Goal: Task Accomplishment & Management: Manage account settings

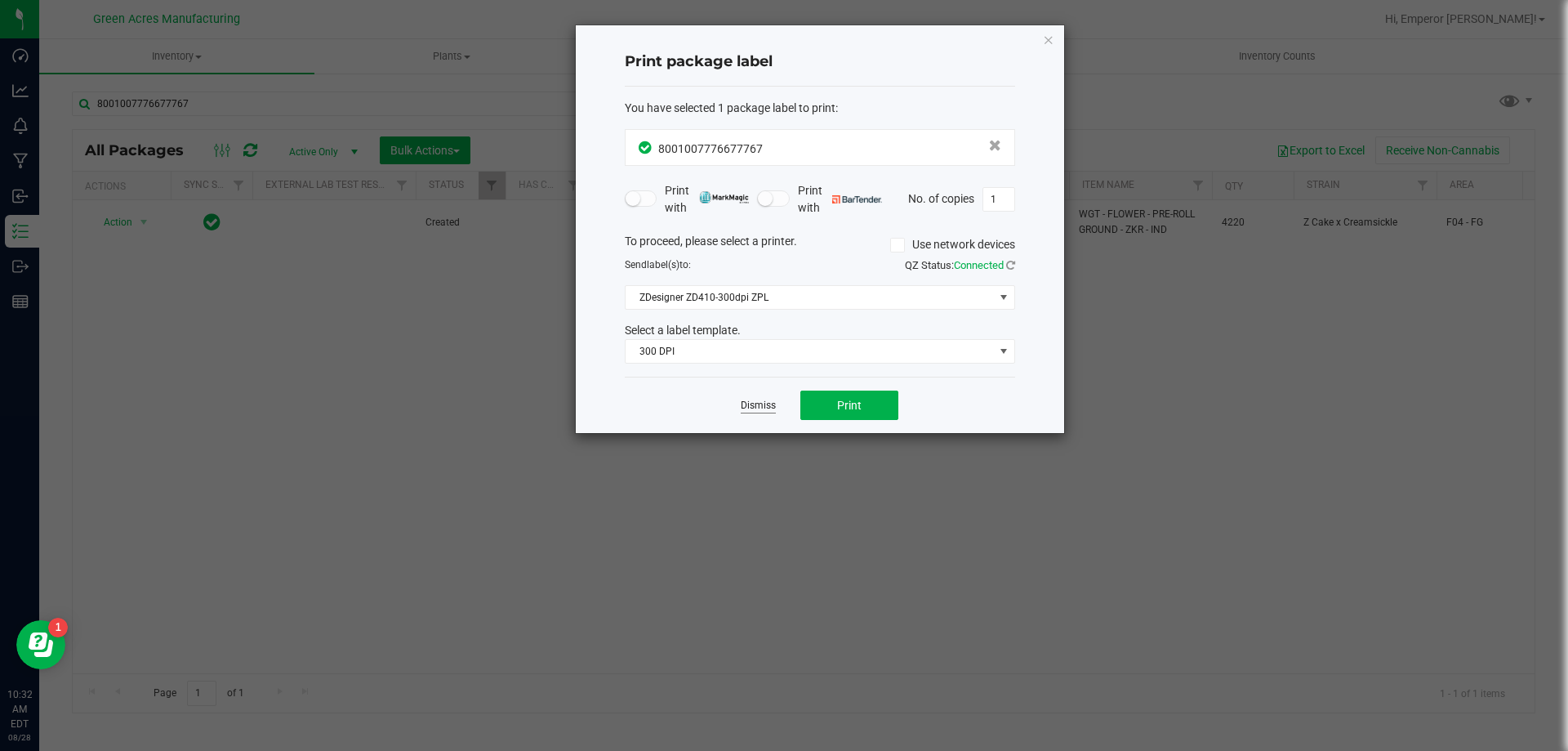
click at [764, 406] on link "Dismiss" at bounding box center [758, 406] width 35 height 14
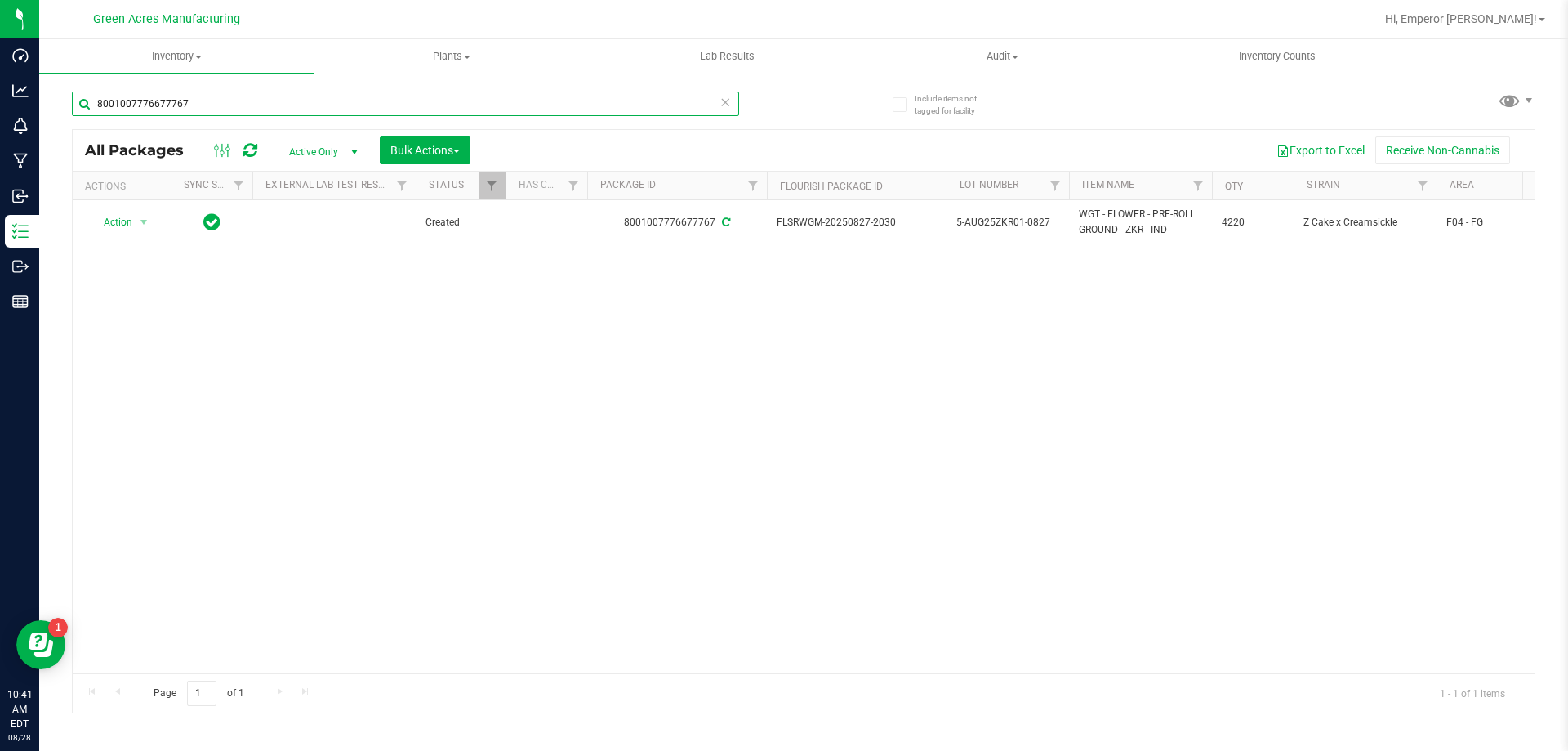
click at [213, 105] on input "8001007776677767" at bounding box center [405, 103] width 667 height 25
type input "5-AUG25BLT01-0828"
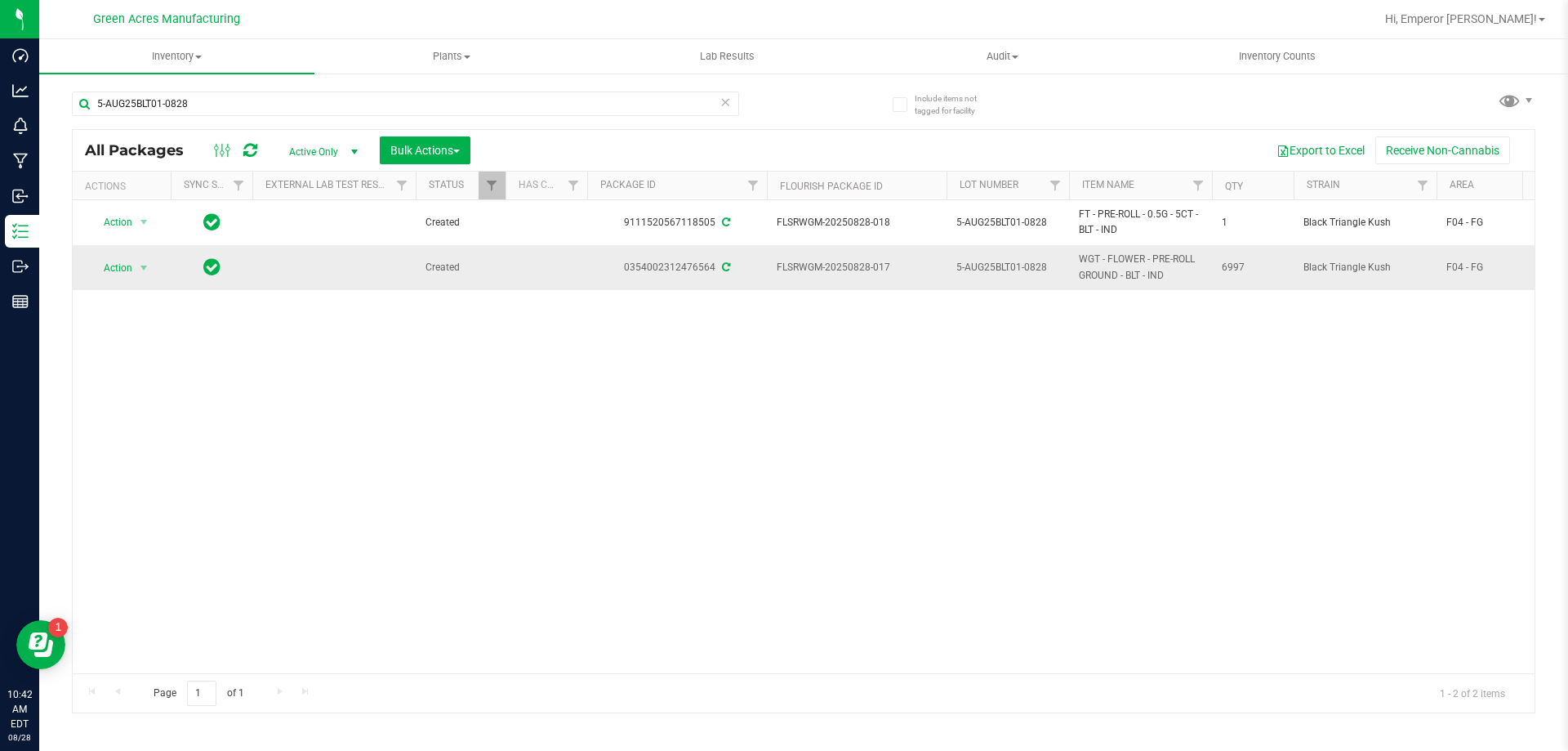
drag, startPoint x: 888, startPoint y: 262, endPoint x: 777, endPoint y: 268, distance: 111.2
click at [777, 268] on span "FLSRWGM-20250828-017" at bounding box center [856, 268] width 160 height 16
copy span "FLSRWGM-20250828-017"
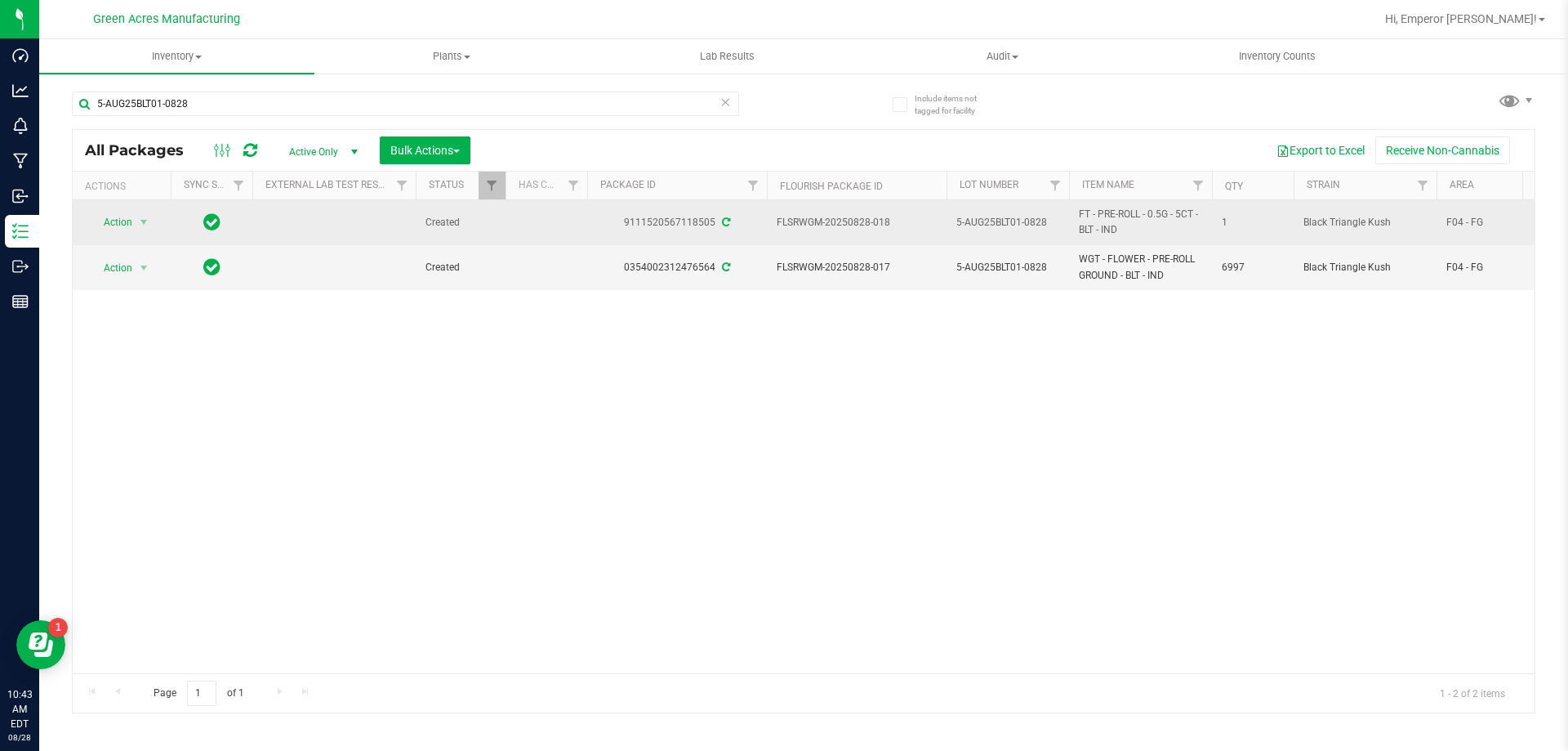
click at [840, 226] on span "FLSRWGM-20250828-018" at bounding box center [856, 223] width 160 height 16
copy tr "FLSRWGM-20250828-018"
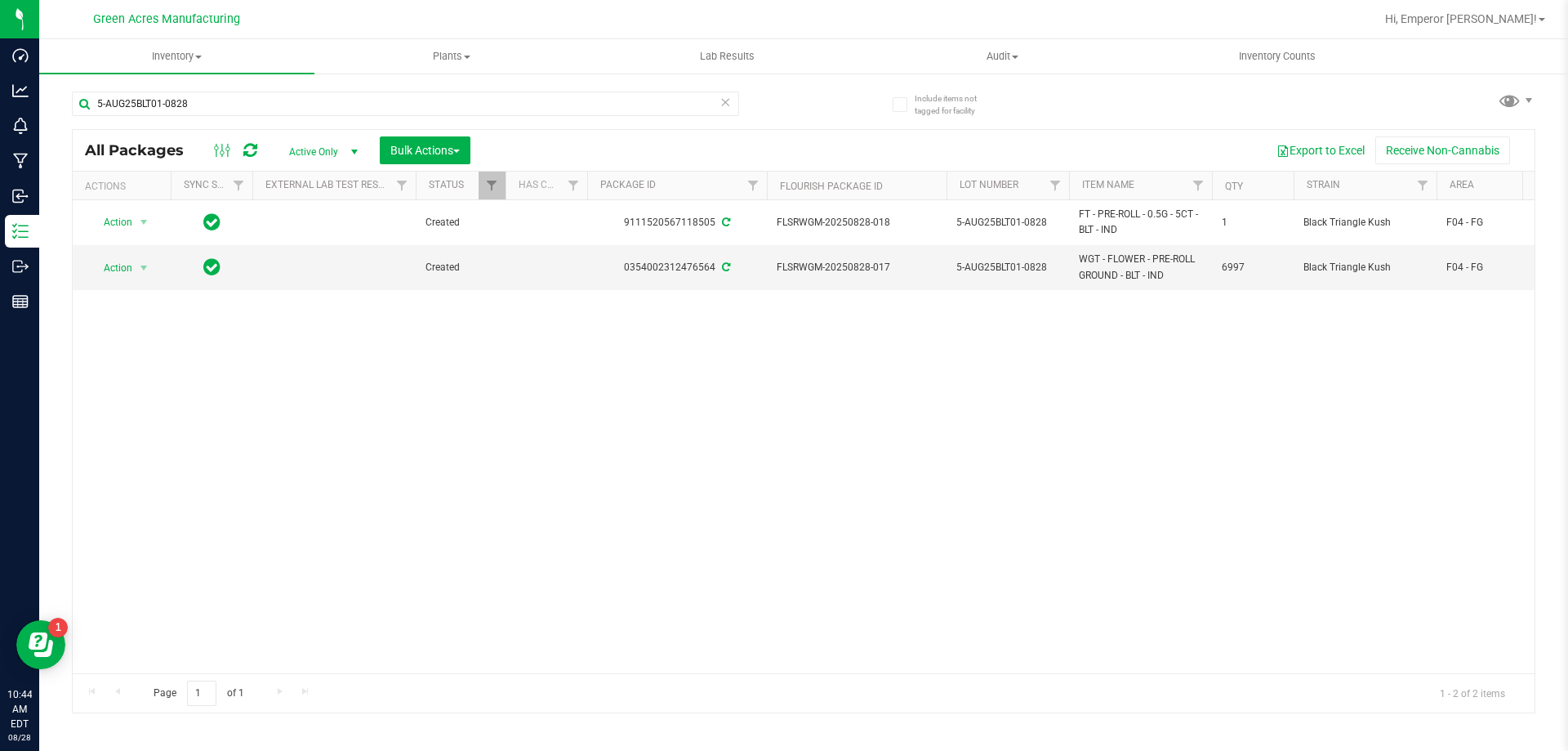
click at [273, 467] on div "Action Action Adjust qty Create package Edit attributes Global inventory Locate…" at bounding box center [803, 437] width 1462 height 473
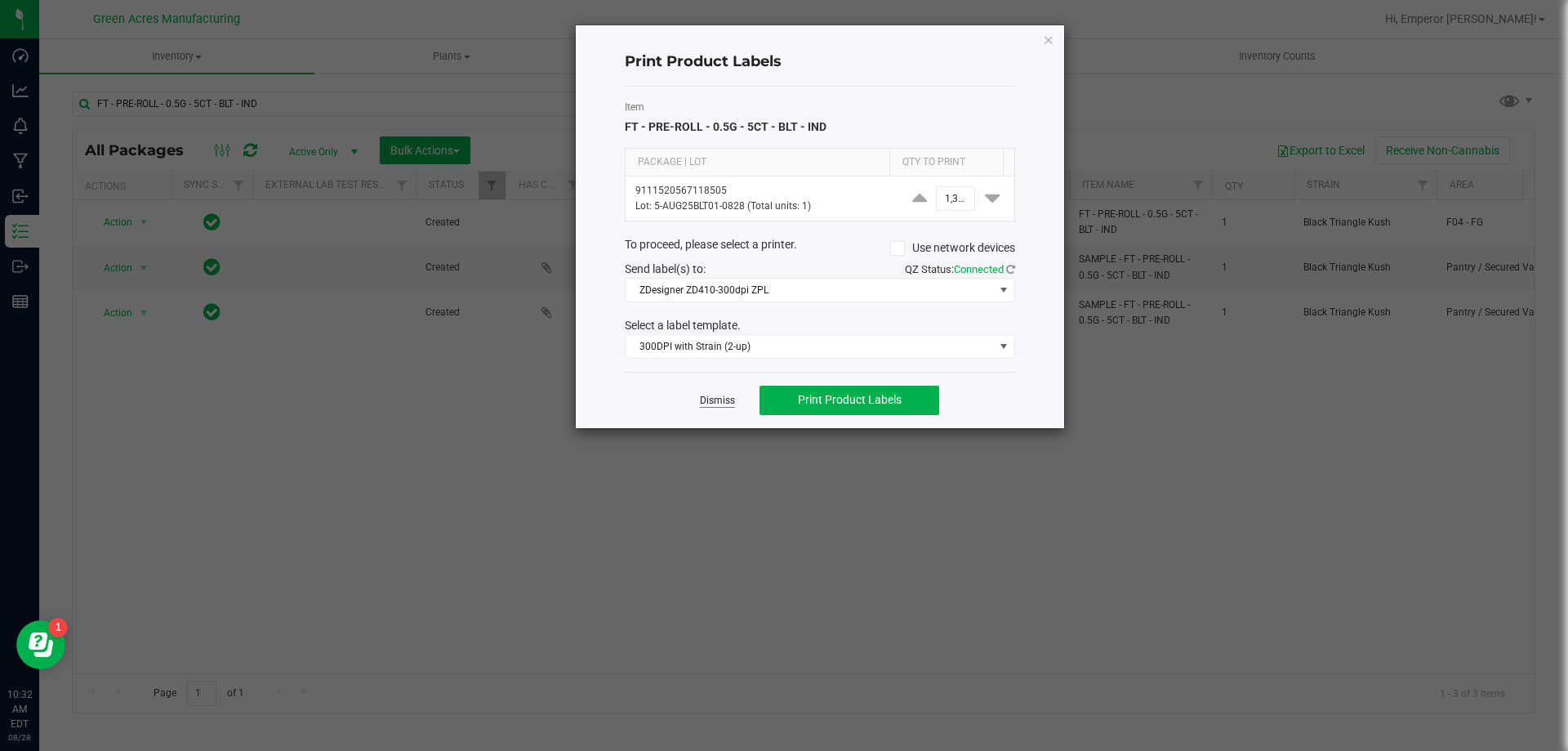
click at [734, 397] on link "Dismiss" at bounding box center [717, 401] width 35 height 14
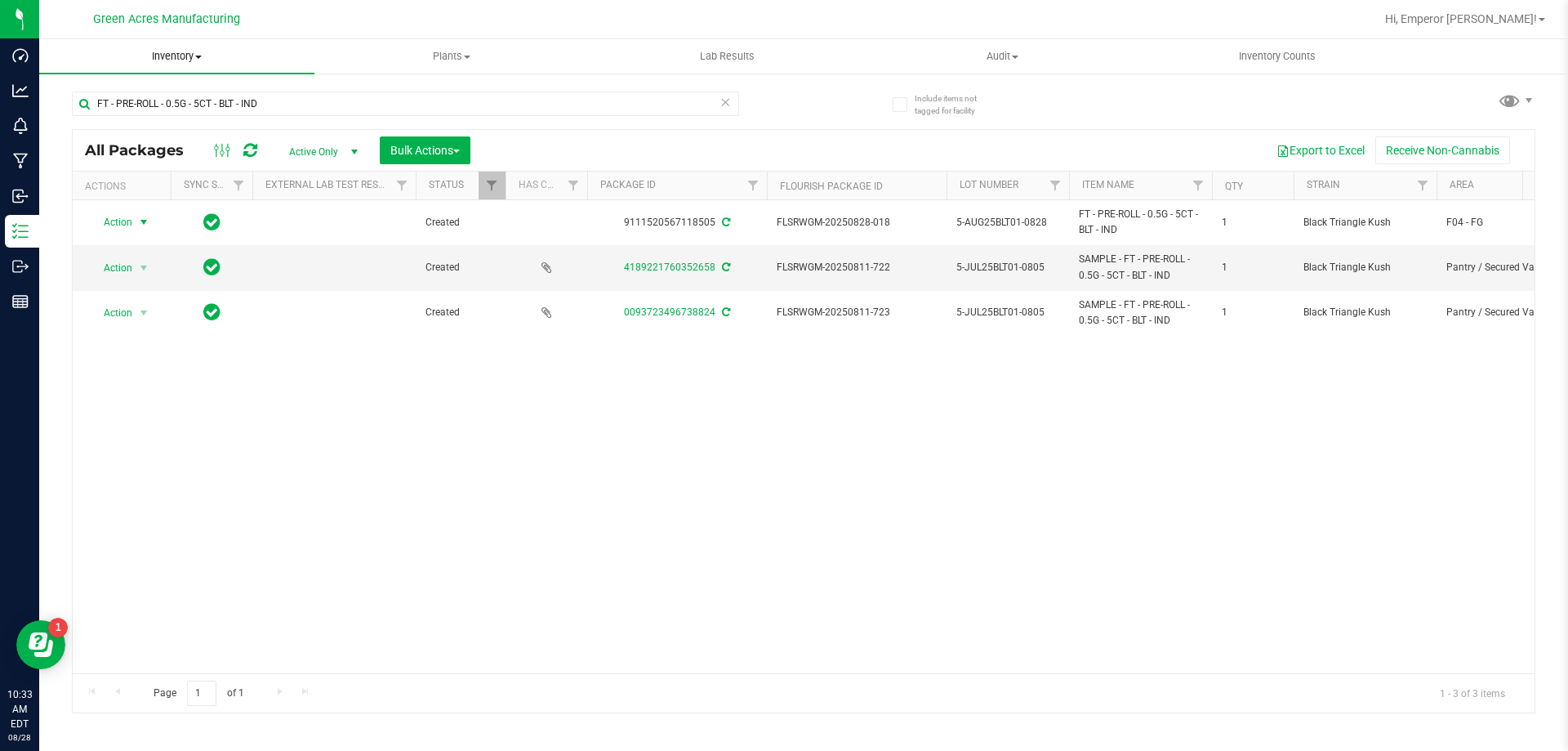
click at [197, 62] on span "Inventory" at bounding box center [176, 56] width 275 height 15
click at [165, 199] on span "From bill of materials" at bounding box center [112, 197] width 148 height 14
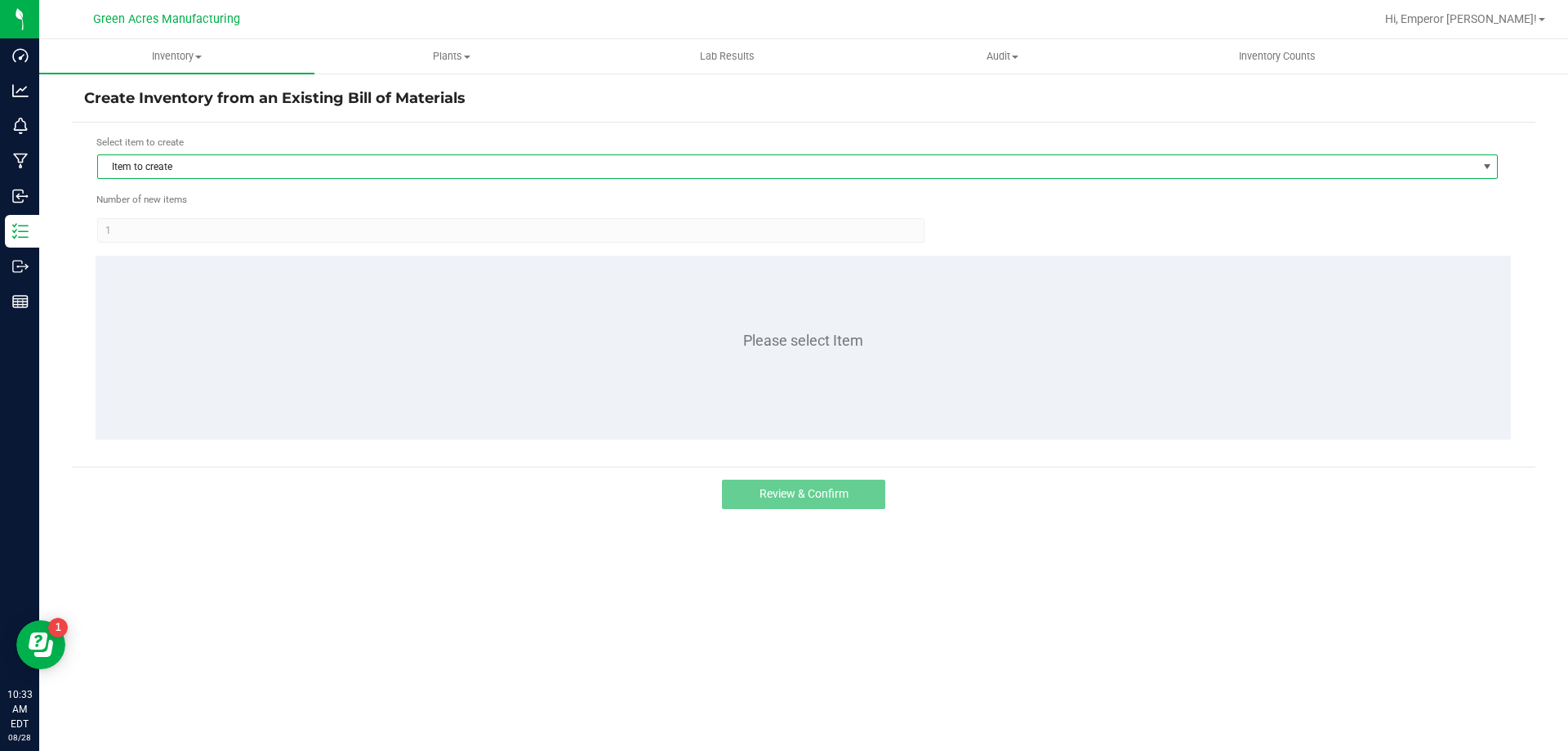
click at [204, 170] on span "Item to create" at bounding box center [787, 166] width 1379 height 23
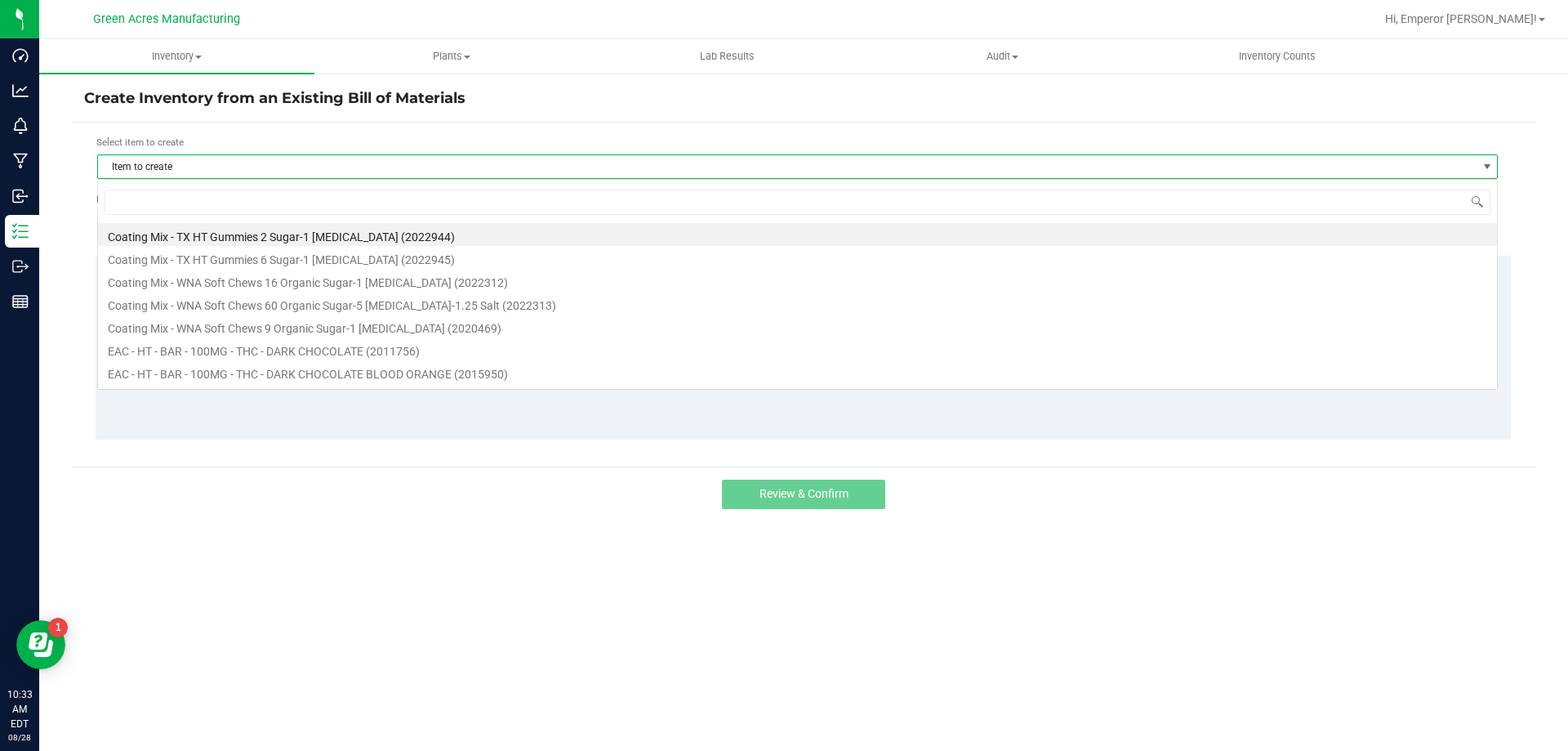
scroll to position [25, 1401]
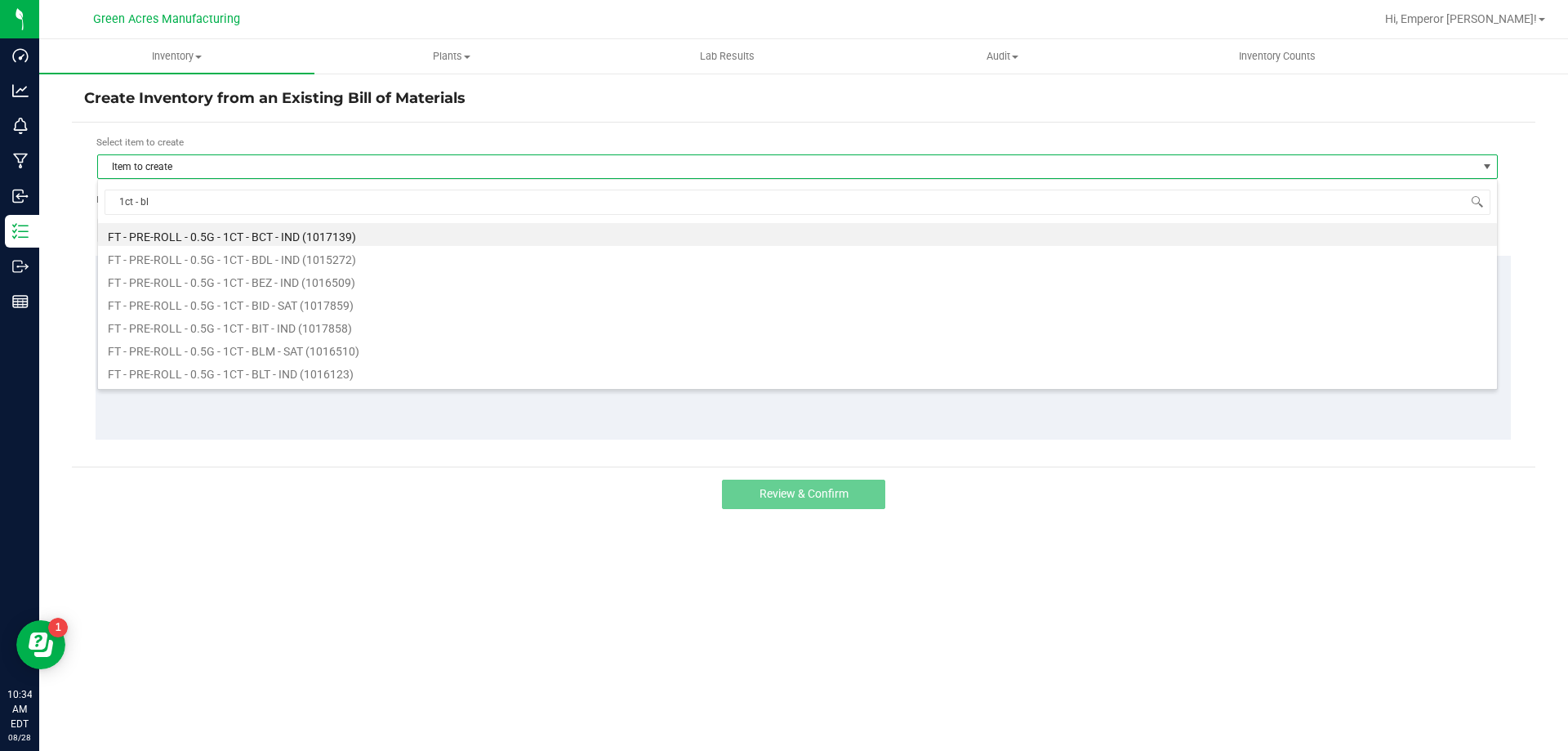
type input "1ct - blt"
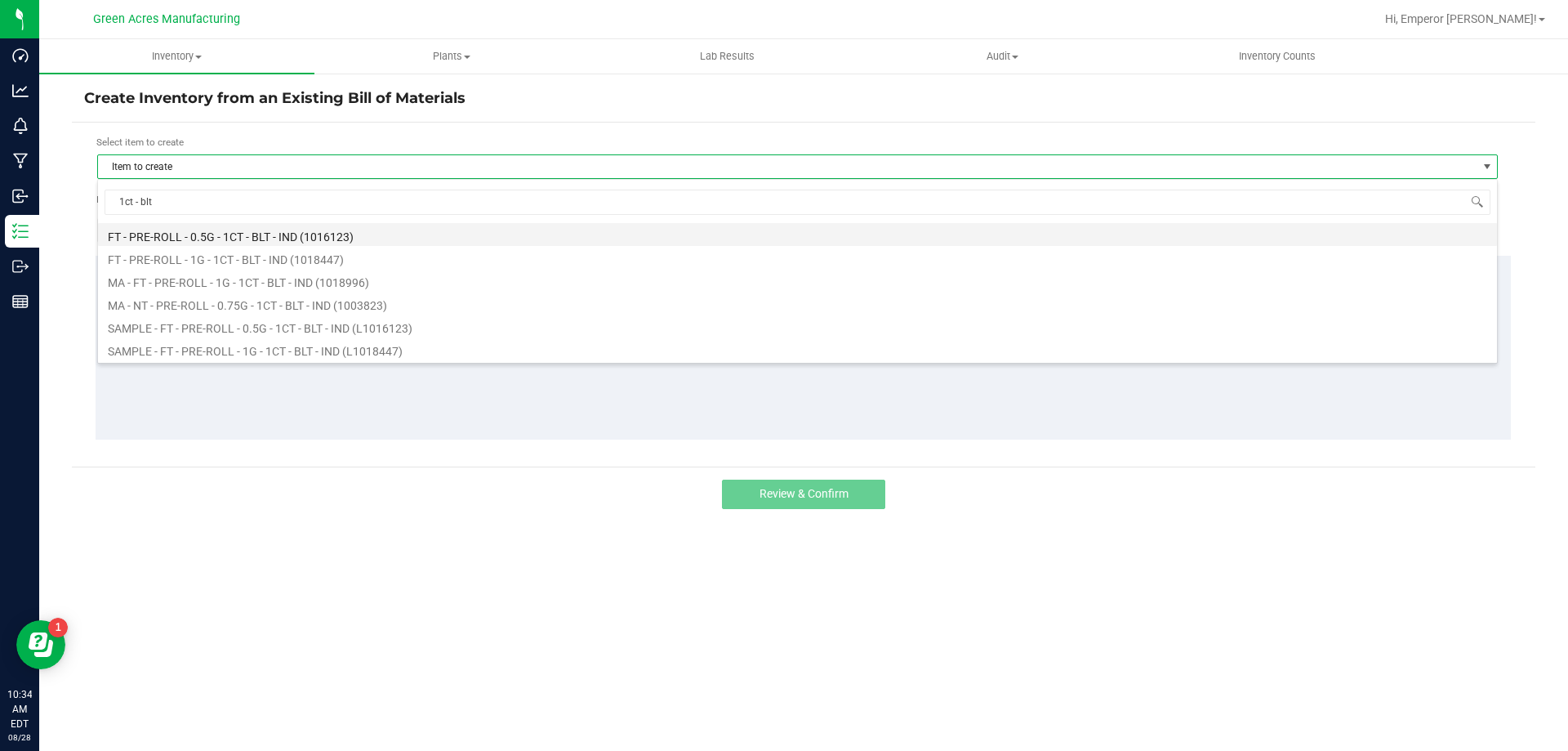
click at [249, 231] on li "FT - PRE-ROLL - 0.5G - 1CT - BLT - IND (1016123)" at bounding box center [797, 234] width 1399 height 23
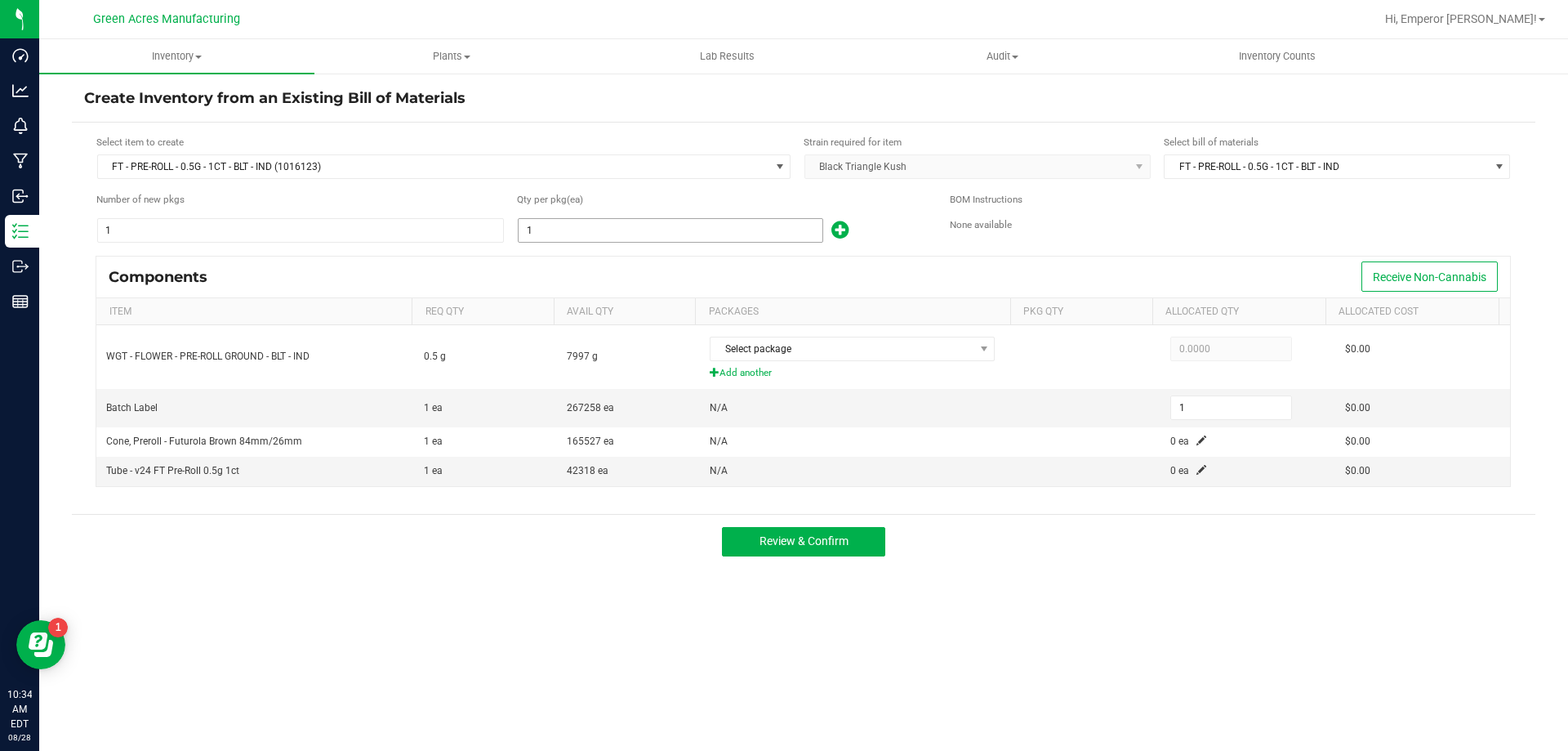
click at [568, 219] on input "1" at bounding box center [671, 230] width 304 height 23
type input "2"
type input "20"
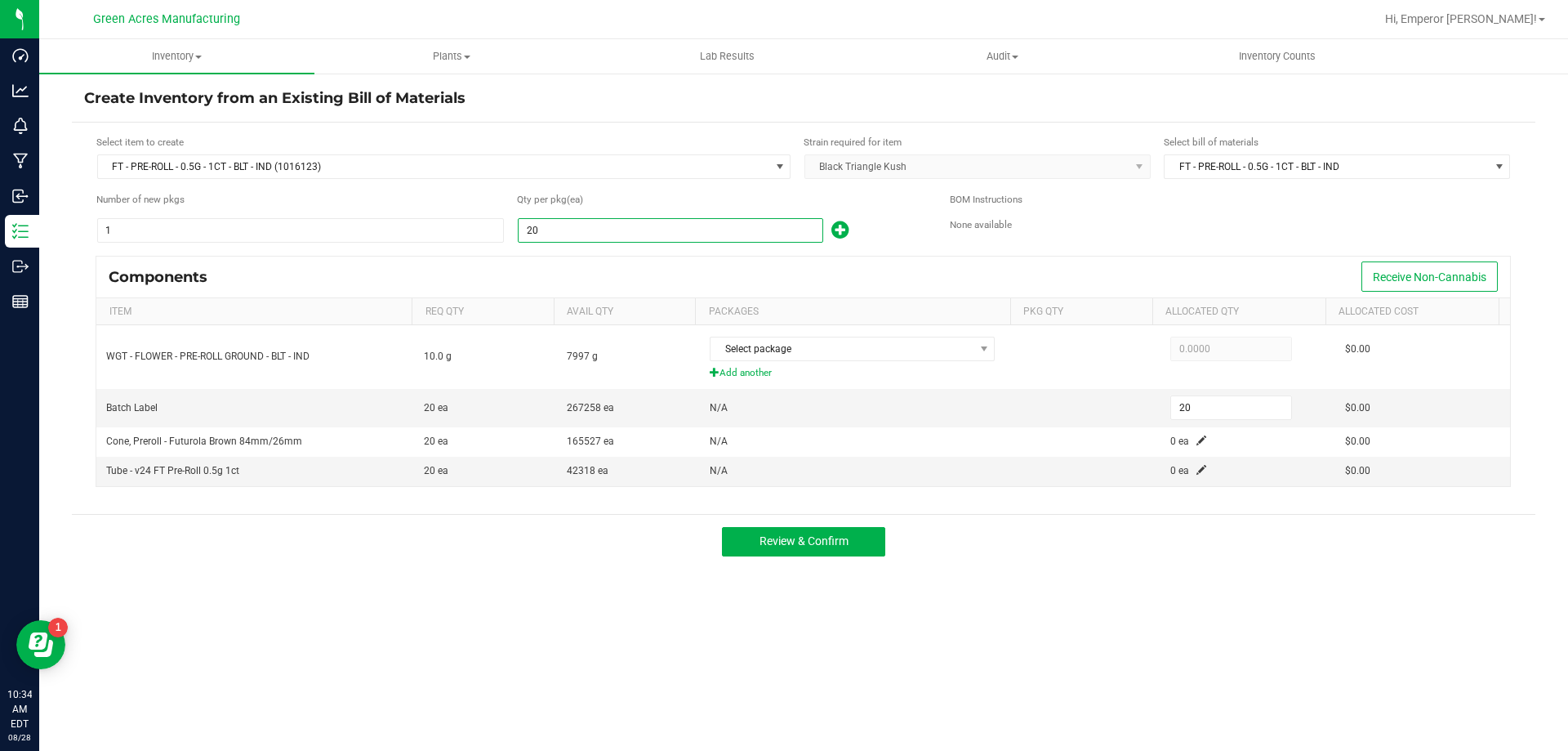
type input "200"
type input "2000"
type input "2,000"
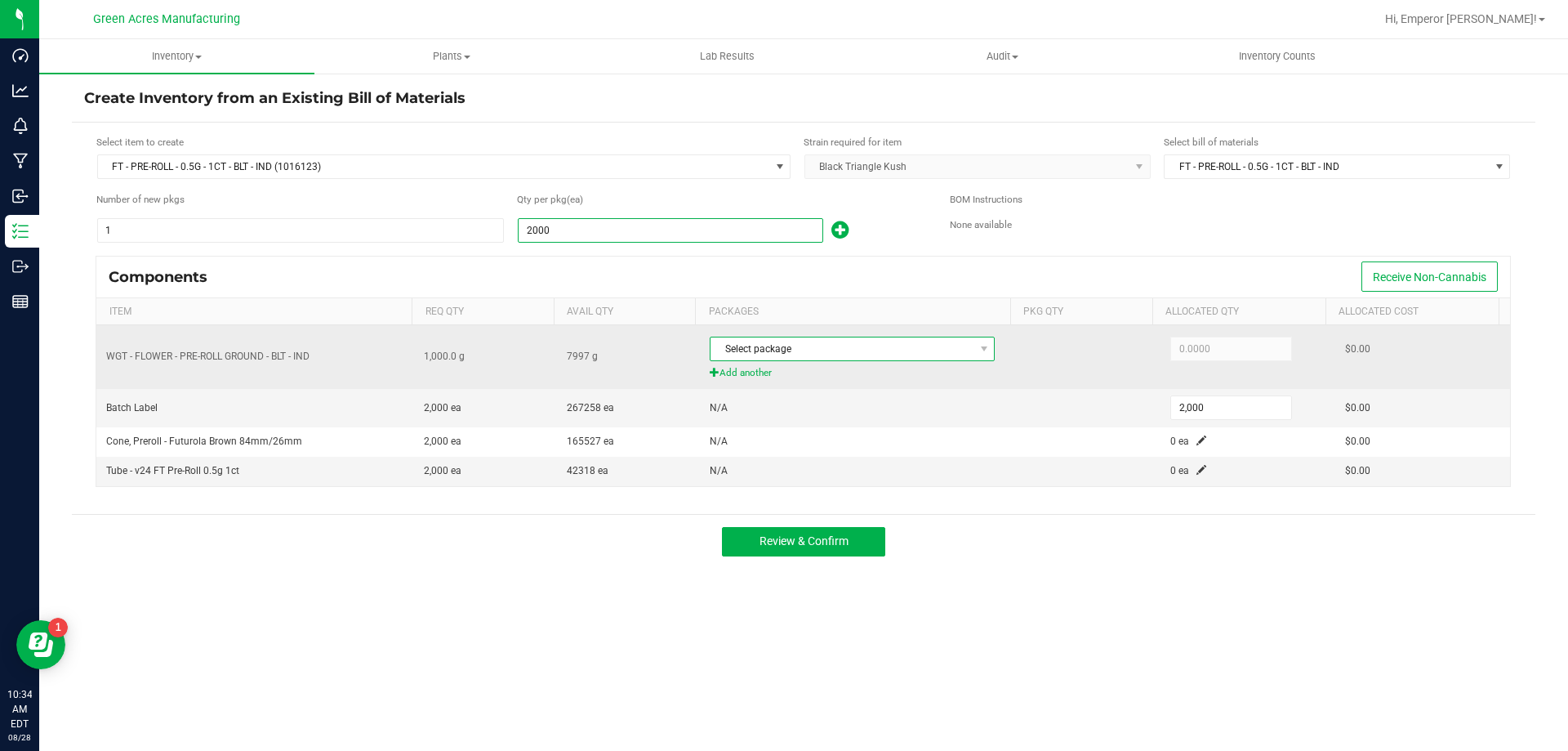
type input "2,000"
click at [903, 345] on span "Select package" at bounding box center [842, 348] width 262 height 23
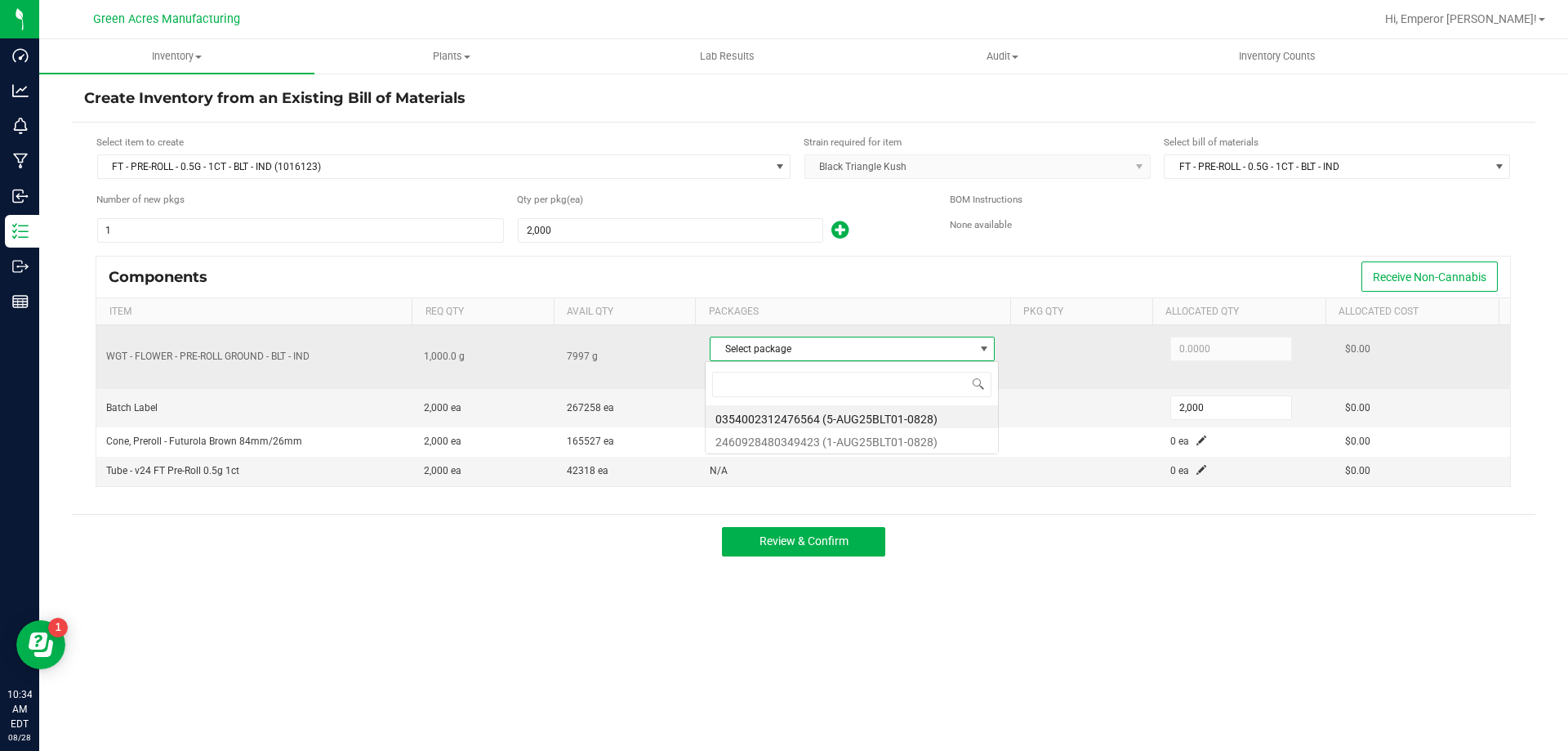
scroll to position [25, 281]
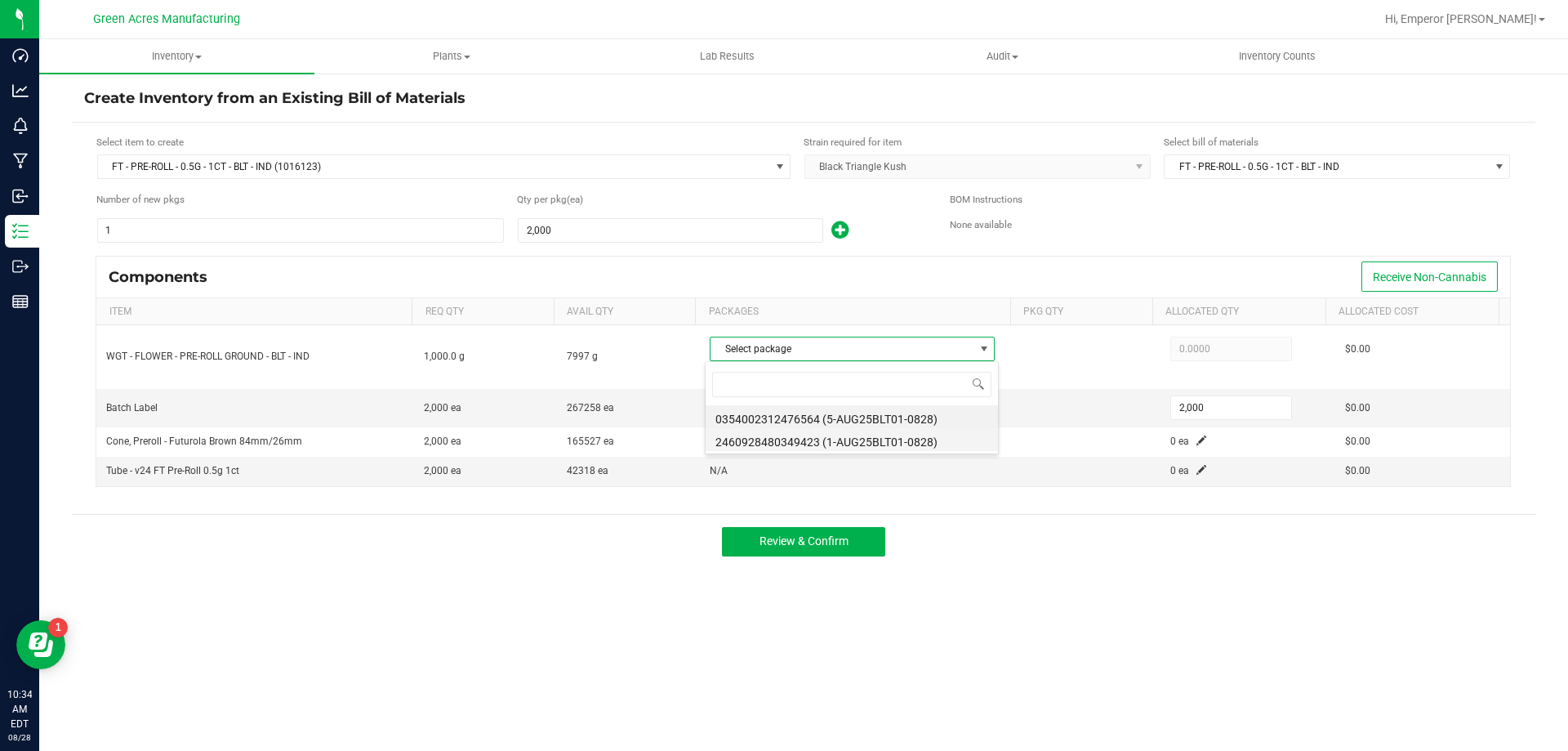
click at [800, 439] on li "2460928480349423 (1-AUG25BLT01-0828)" at bounding box center [852, 439] width 292 height 23
type input "1,000.0000"
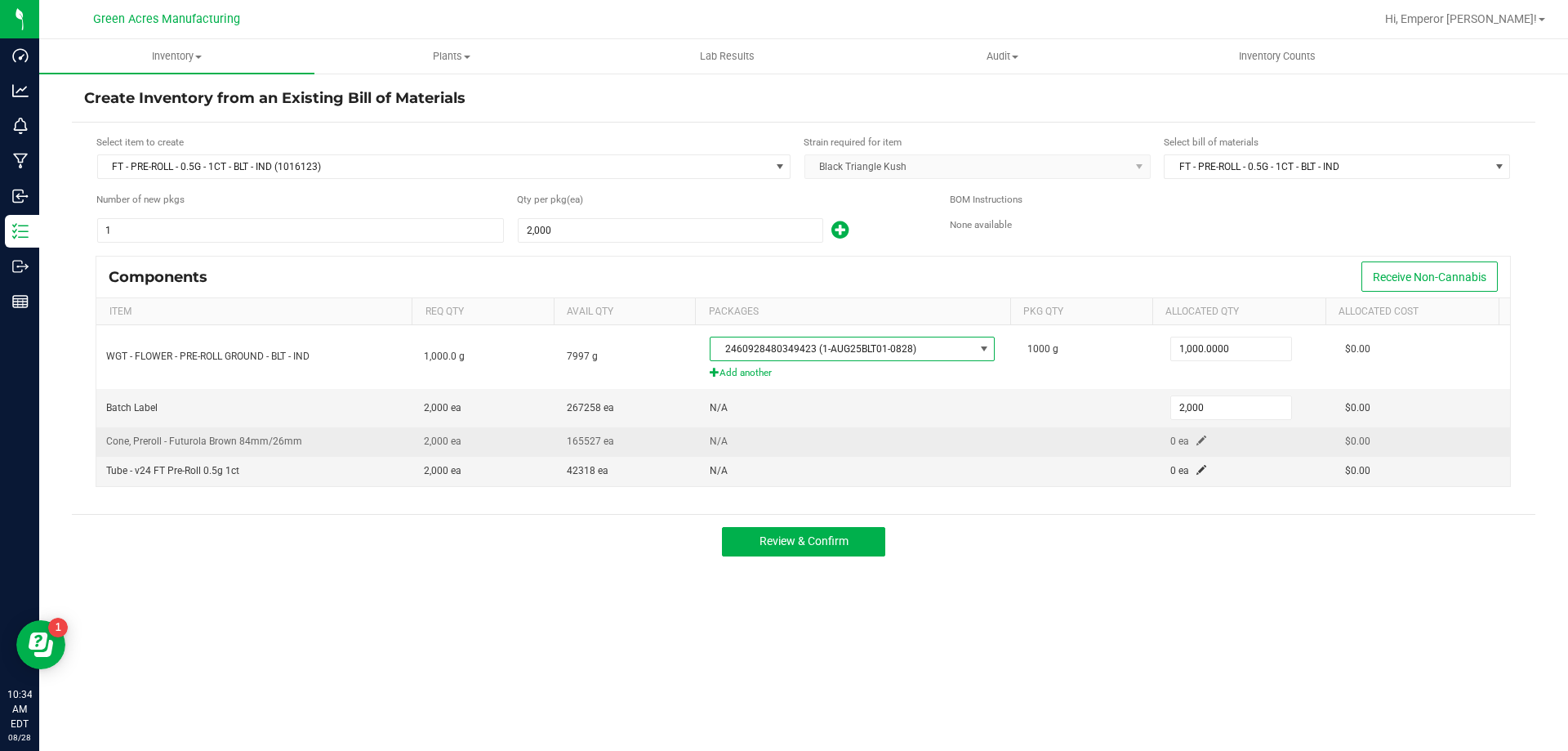
click at [1196, 438] on span at bounding box center [1201, 441] width 10 height 10
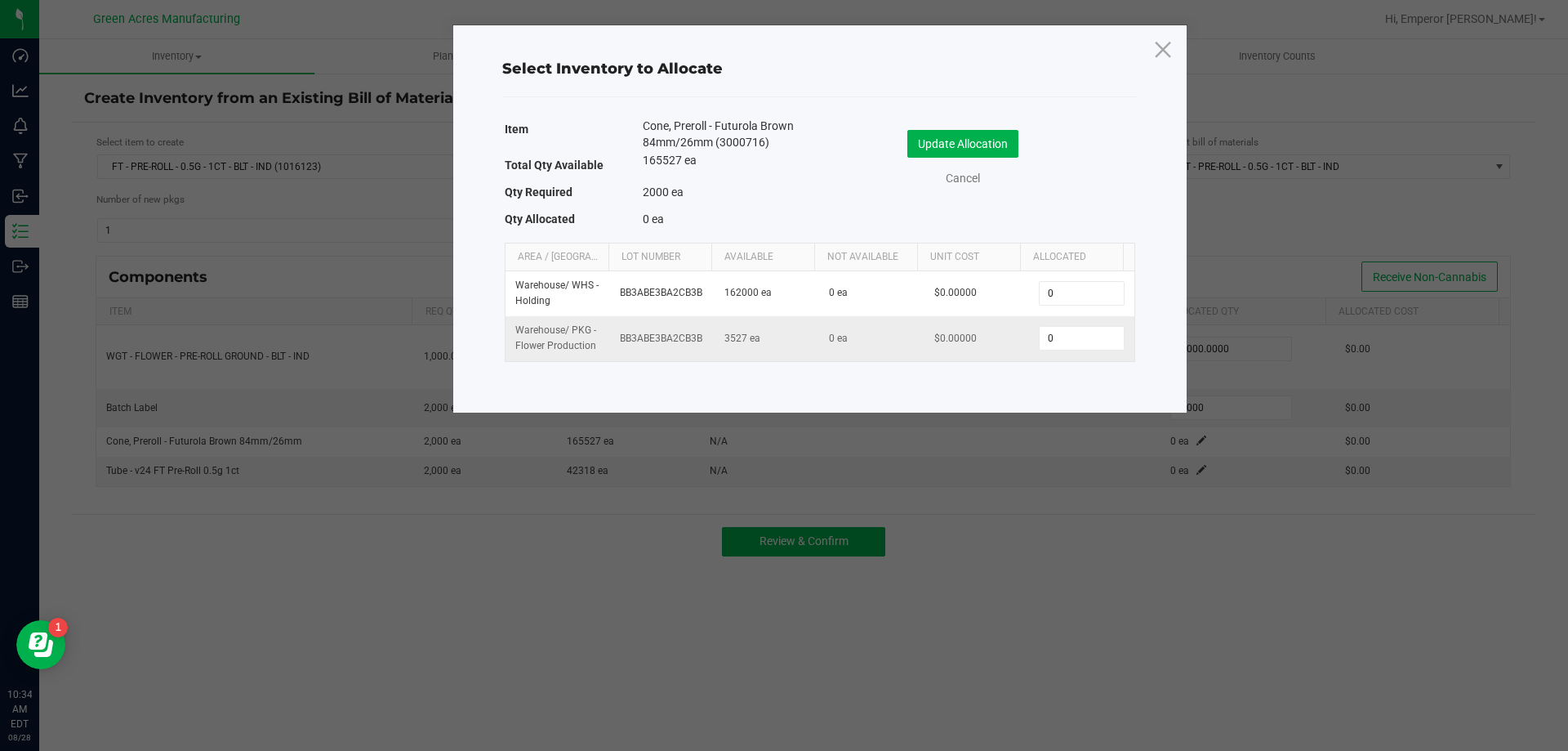
click at [1064, 355] on td "0" at bounding box center [1081, 338] width 104 height 44
click at [1068, 336] on input "0" at bounding box center [1082, 338] width 84 height 23
type input "2,000"
click at [952, 136] on button "Update Allocation" at bounding box center [963, 144] width 111 height 28
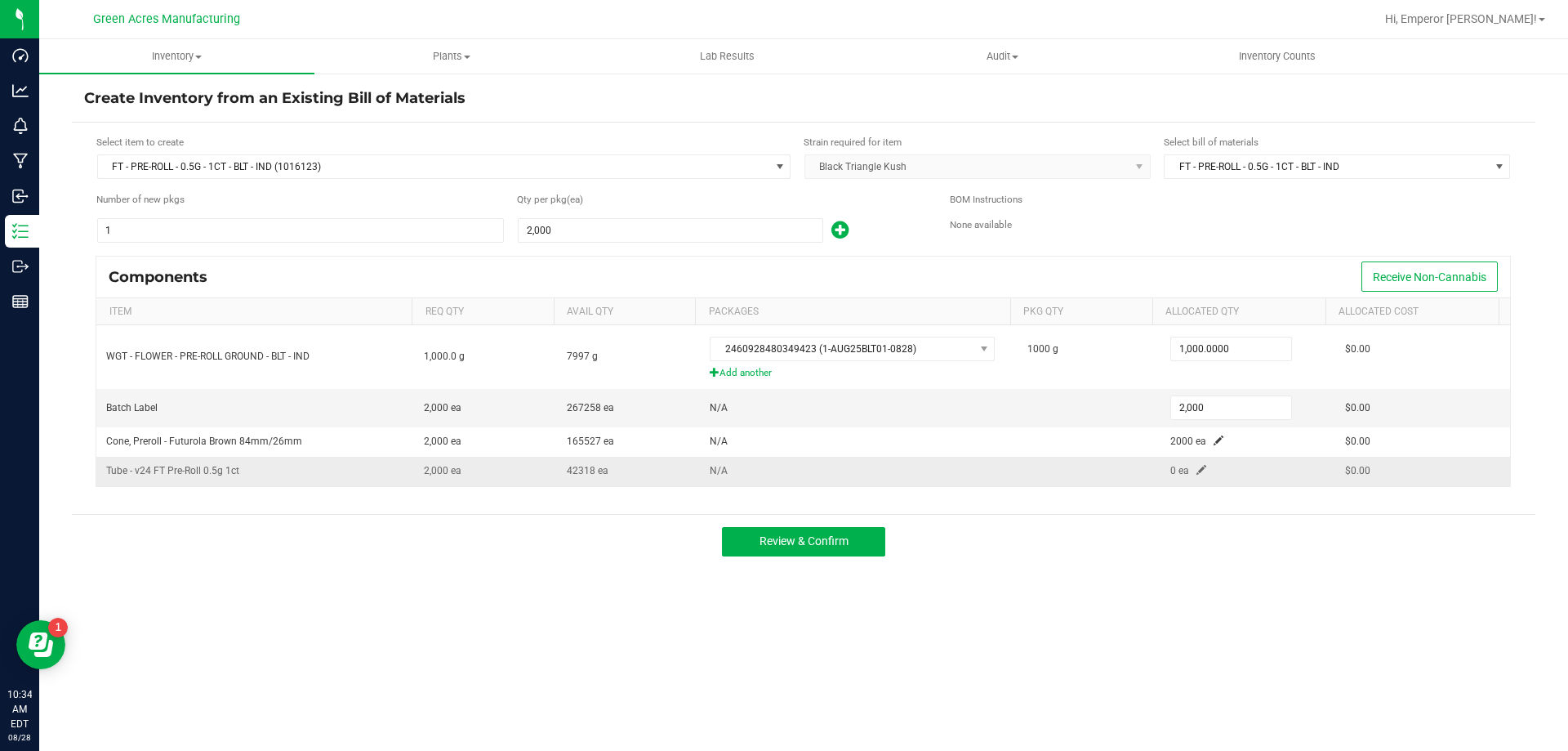
click at [1187, 476] on td "0 ea" at bounding box center [1248, 470] width 175 height 29
click at [1196, 470] on span at bounding box center [1201, 469] width 10 height 10
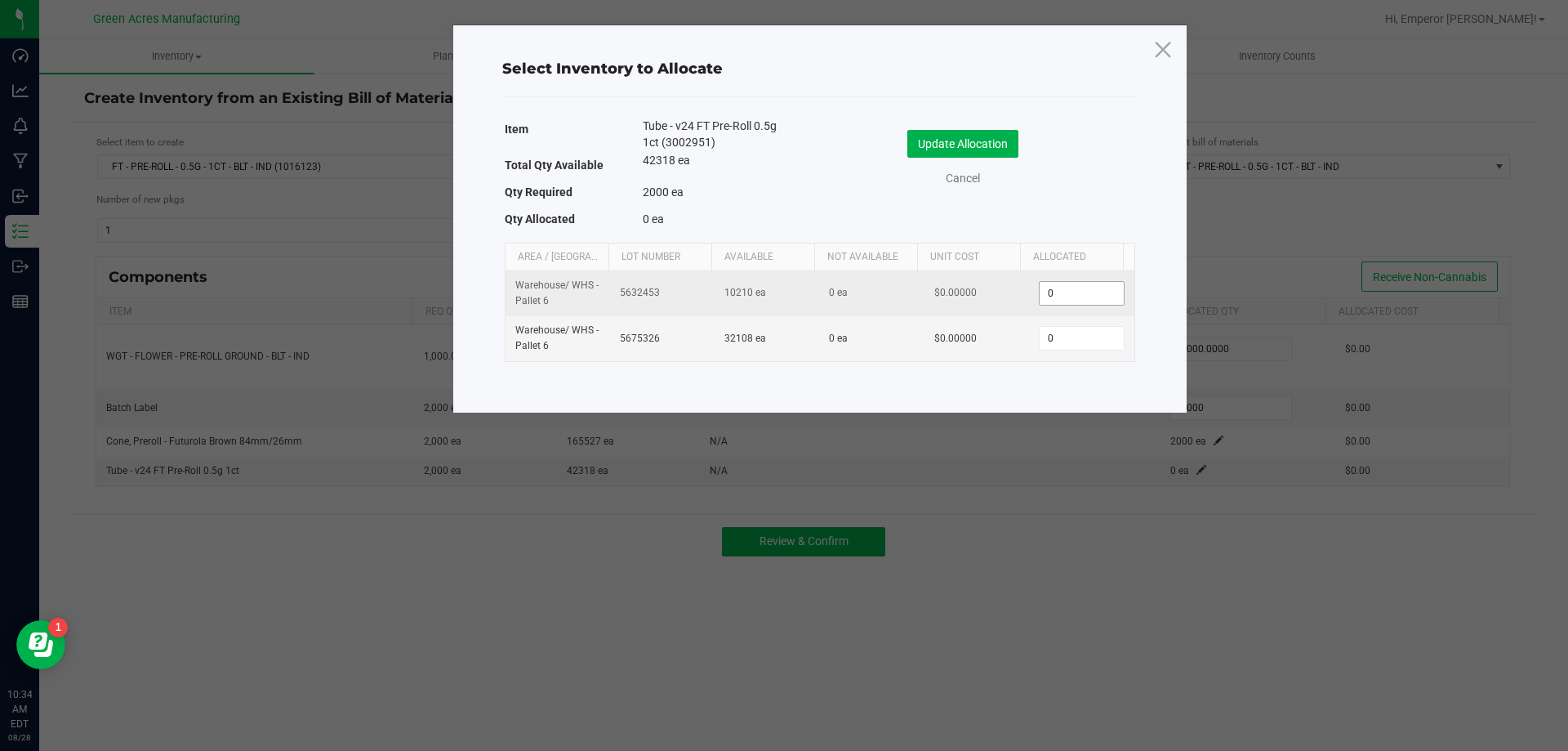
click at [1072, 283] on input "0" at bounding box center [1082, 292] width 84 height 23
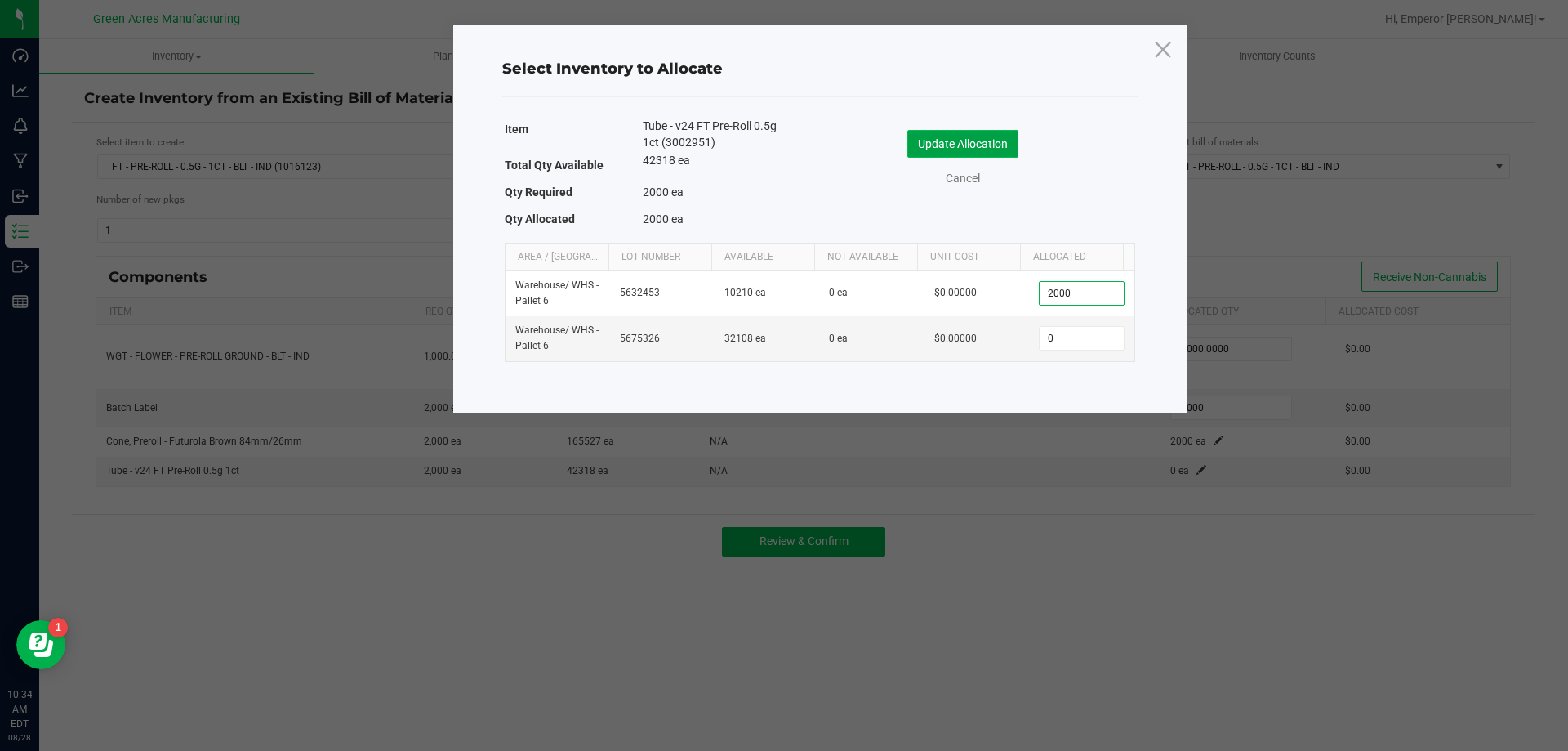
type input "2,000"
click at [977, 144] on button "Update Allocation" at bounding box center [963, 144] width 111 height 28
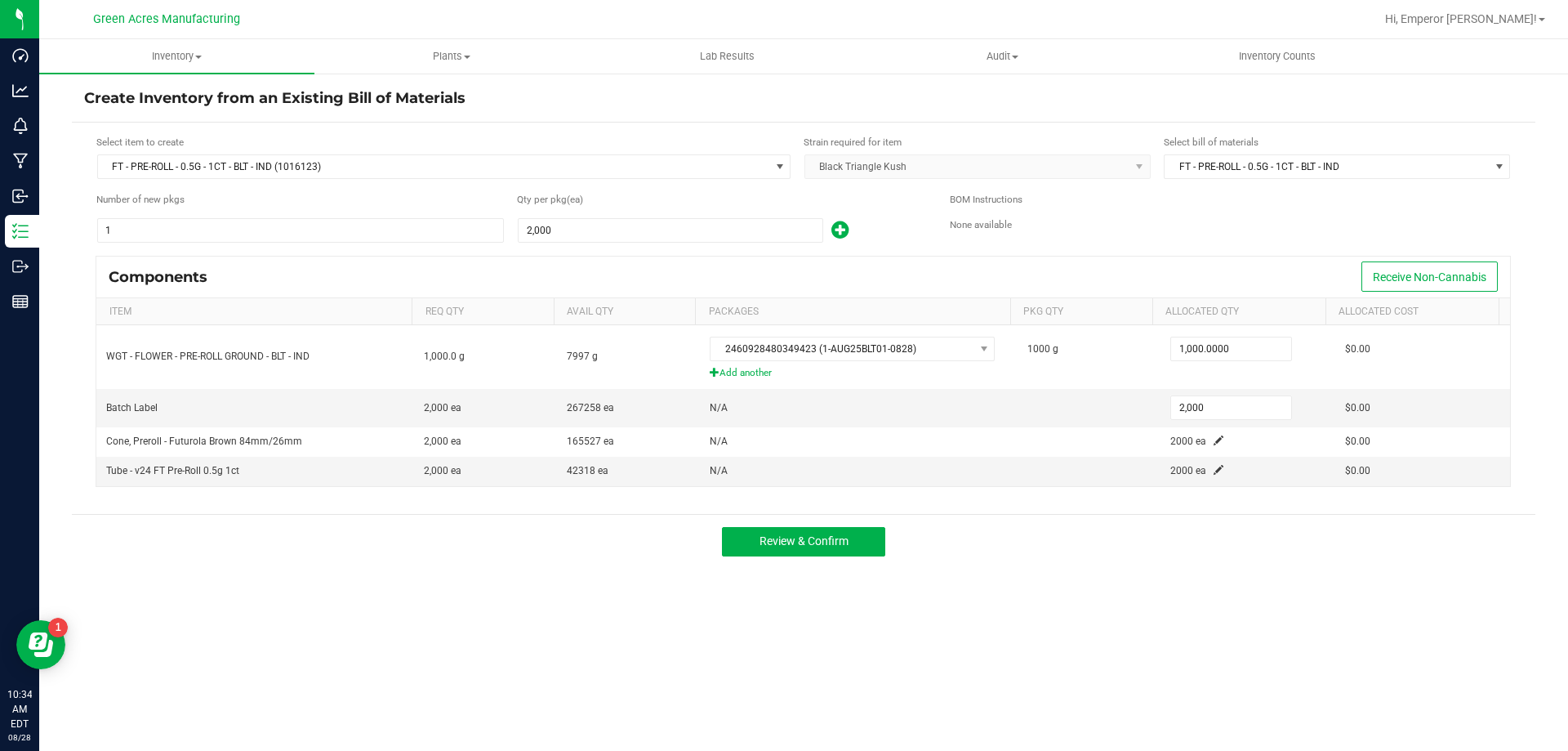
click at [1150, 645] on div "Inventory All packages All inventory Waste log Create inventory Plants All plan…" at bounding box center [803, 394] width 1529 height 711
click at [811, 533] on button "Review & Confirm" at bounding box center [803, 542] width 163 height 30
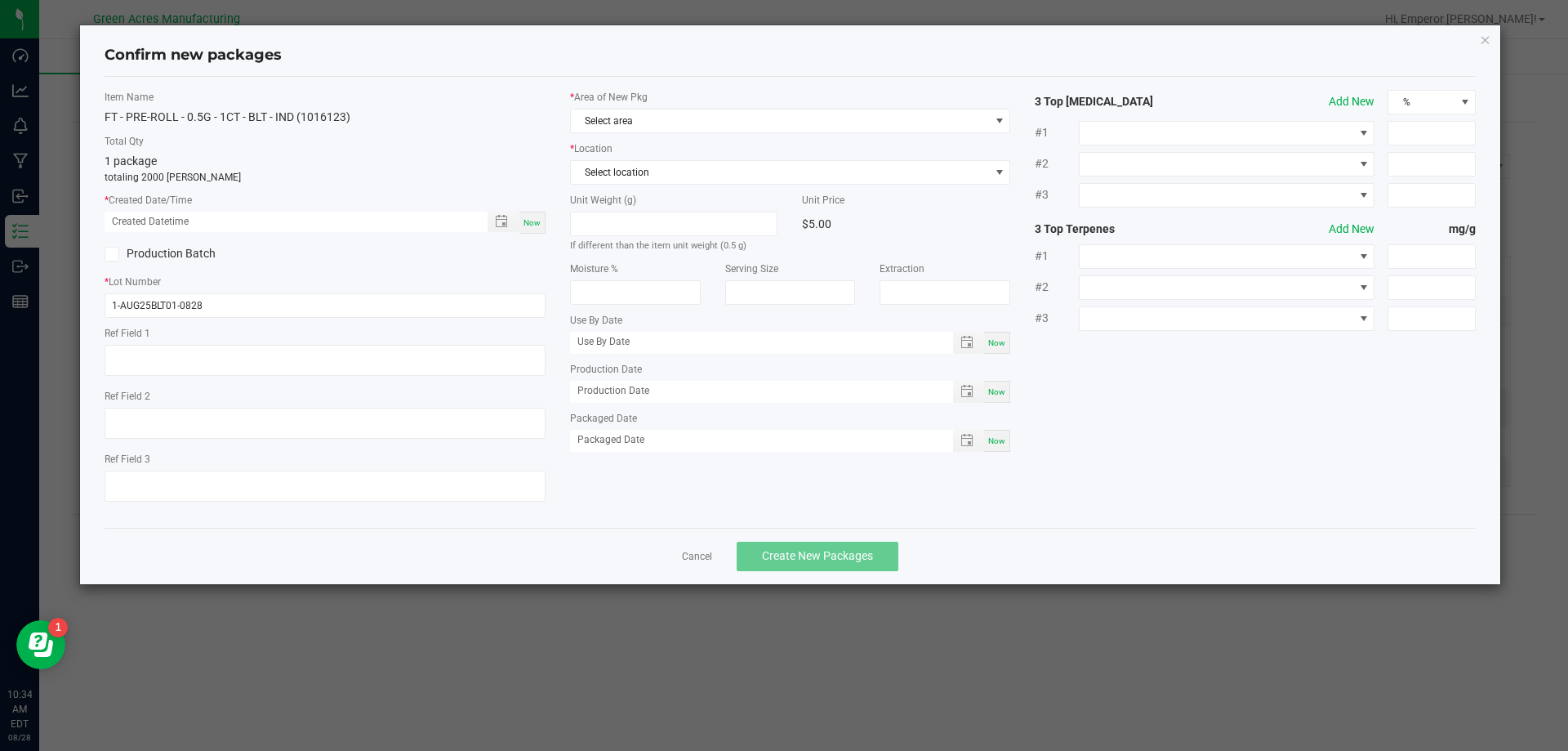
click at [524, 212] on div "Now" at bounding box center [532, 223] width 26 height 22
type input "08/28/2025 10:34 AM"
click at [651, 115] on span "Select area" at bounding box center [780, 120] width 419 height 23
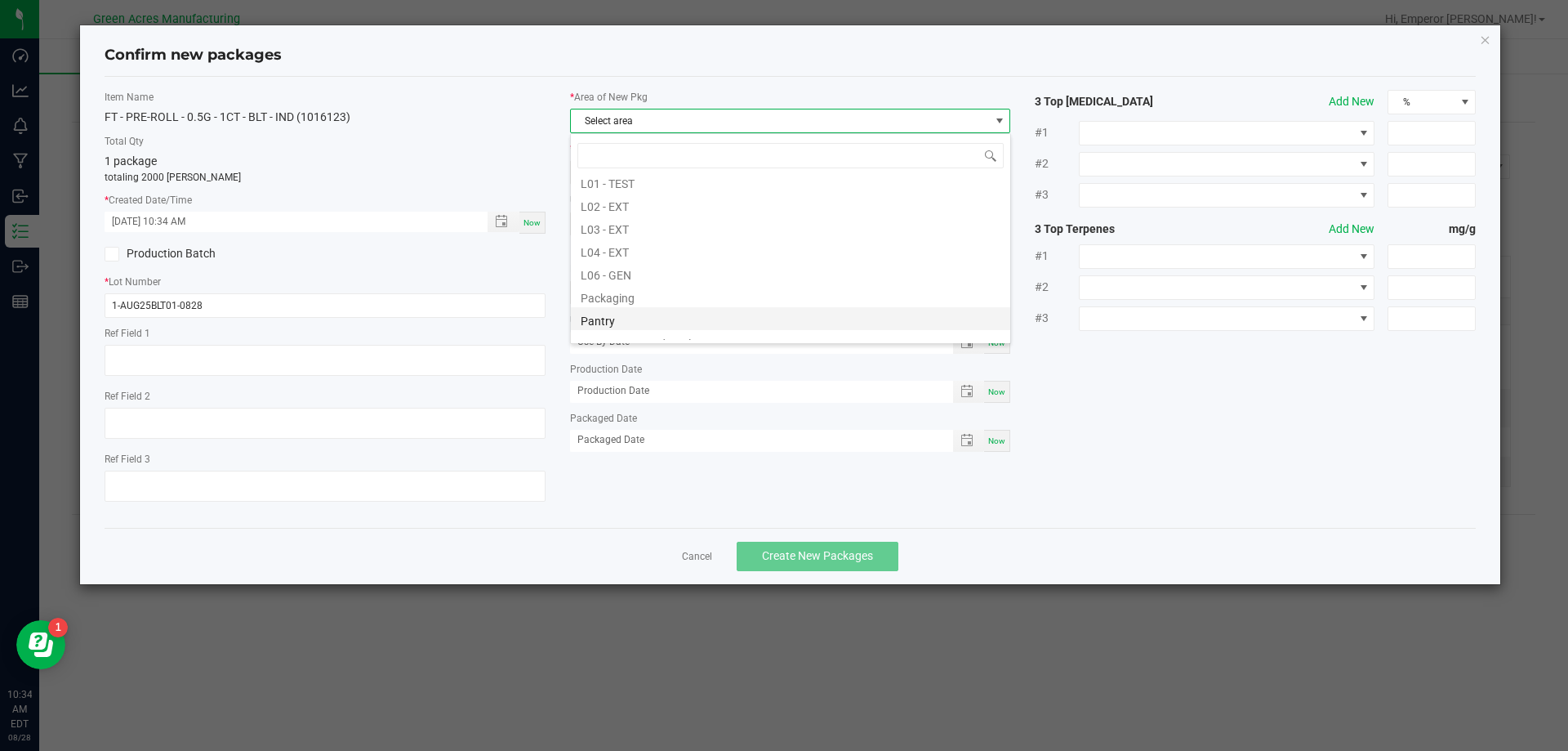
scroll to position [409, 0]
click at [615, 268] on li "Pantry / Secured Vault" at bounding box center [790, 260] width 439 height 23
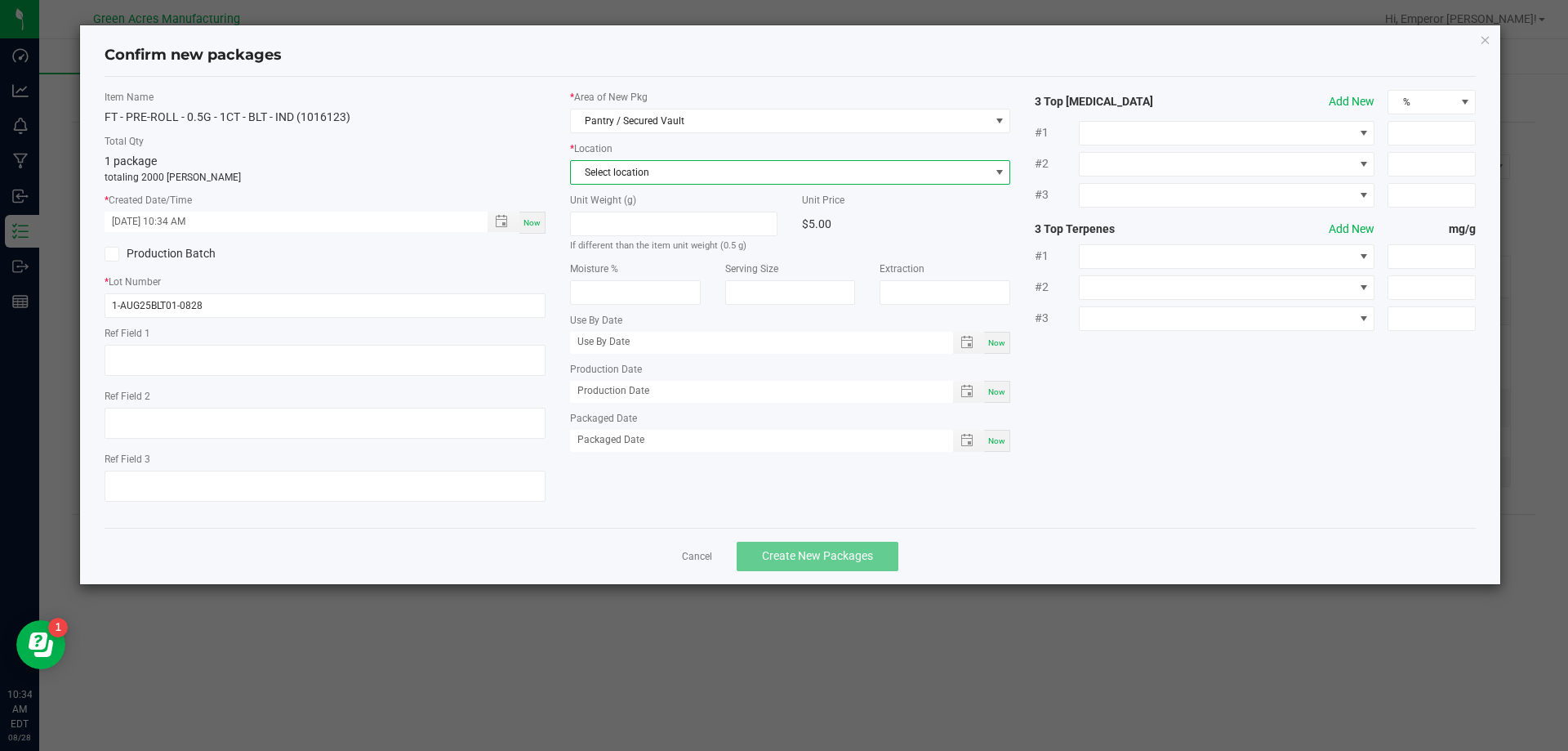
click at [650, 161] on span "Select location" at bounding box center [780, 172] width 419 height 23
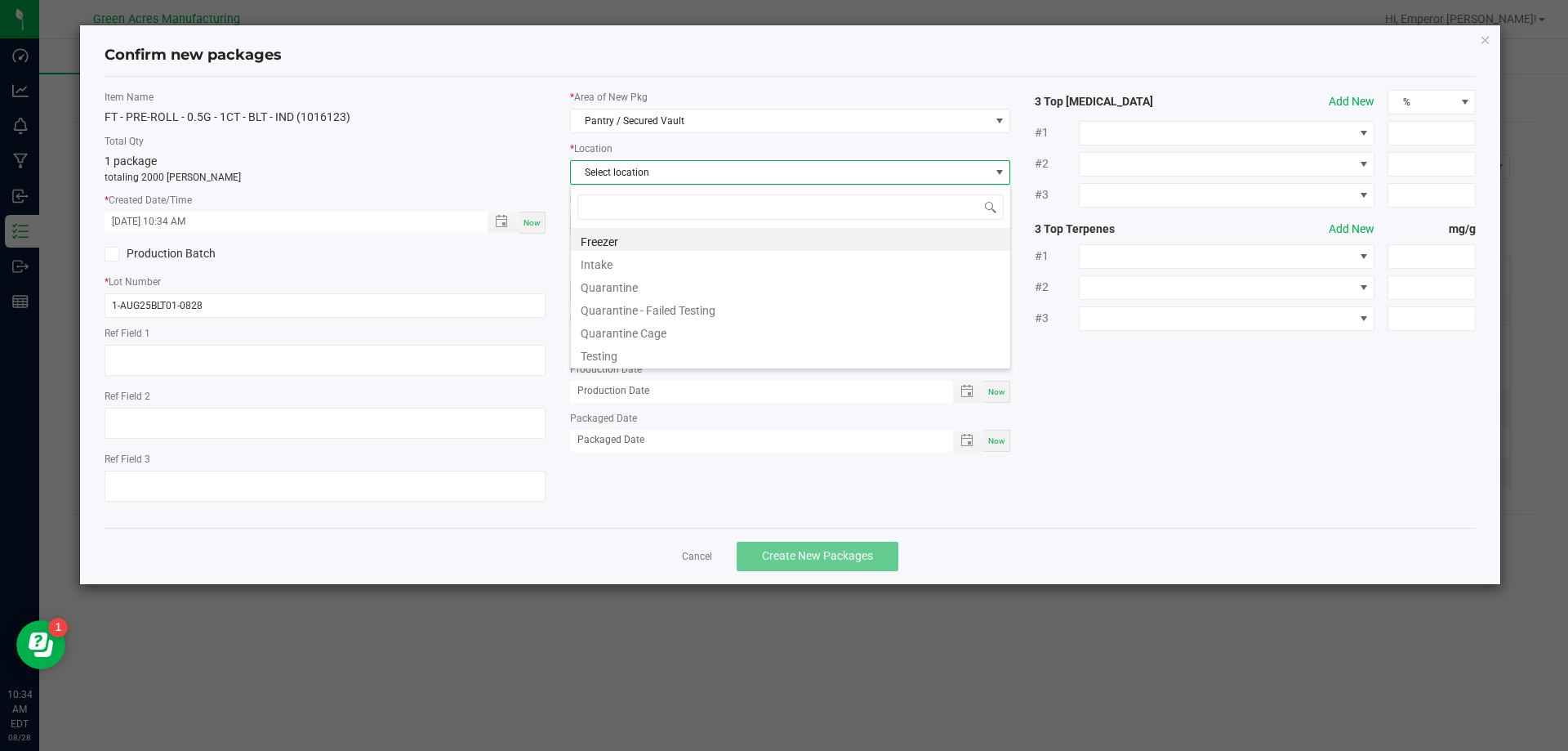
scroll to position [25, 441]
click at [624, 267] on li "Intake" at bounding box center [790, 262] width 439 height 23
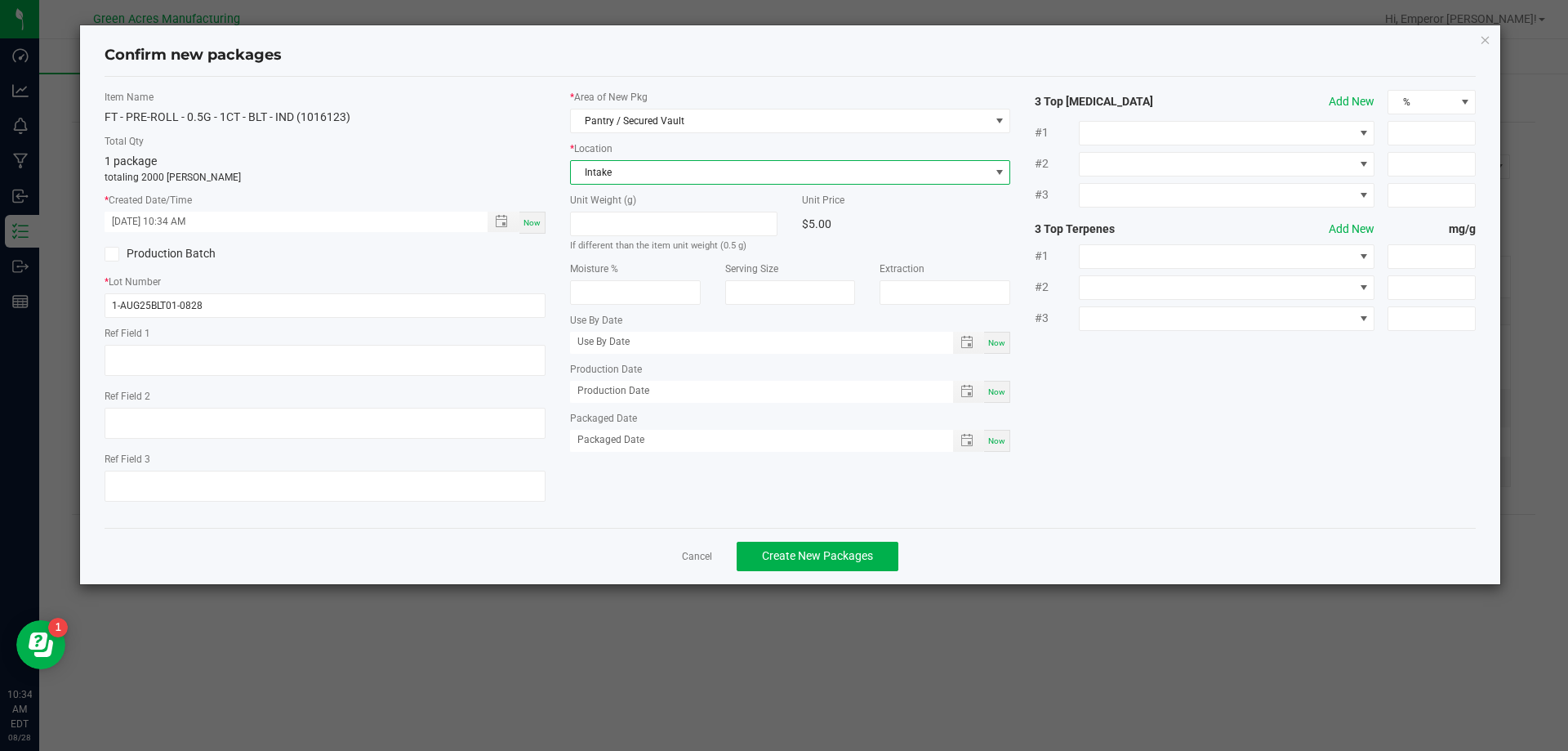
click at [1094, 501] on div "Item Name FT - PRE-ROLL - 0.5G - 1CT - BLT - IND (1016123) Total Qty 1 package …" at bounding box center [790, 301] width 1397 height 425
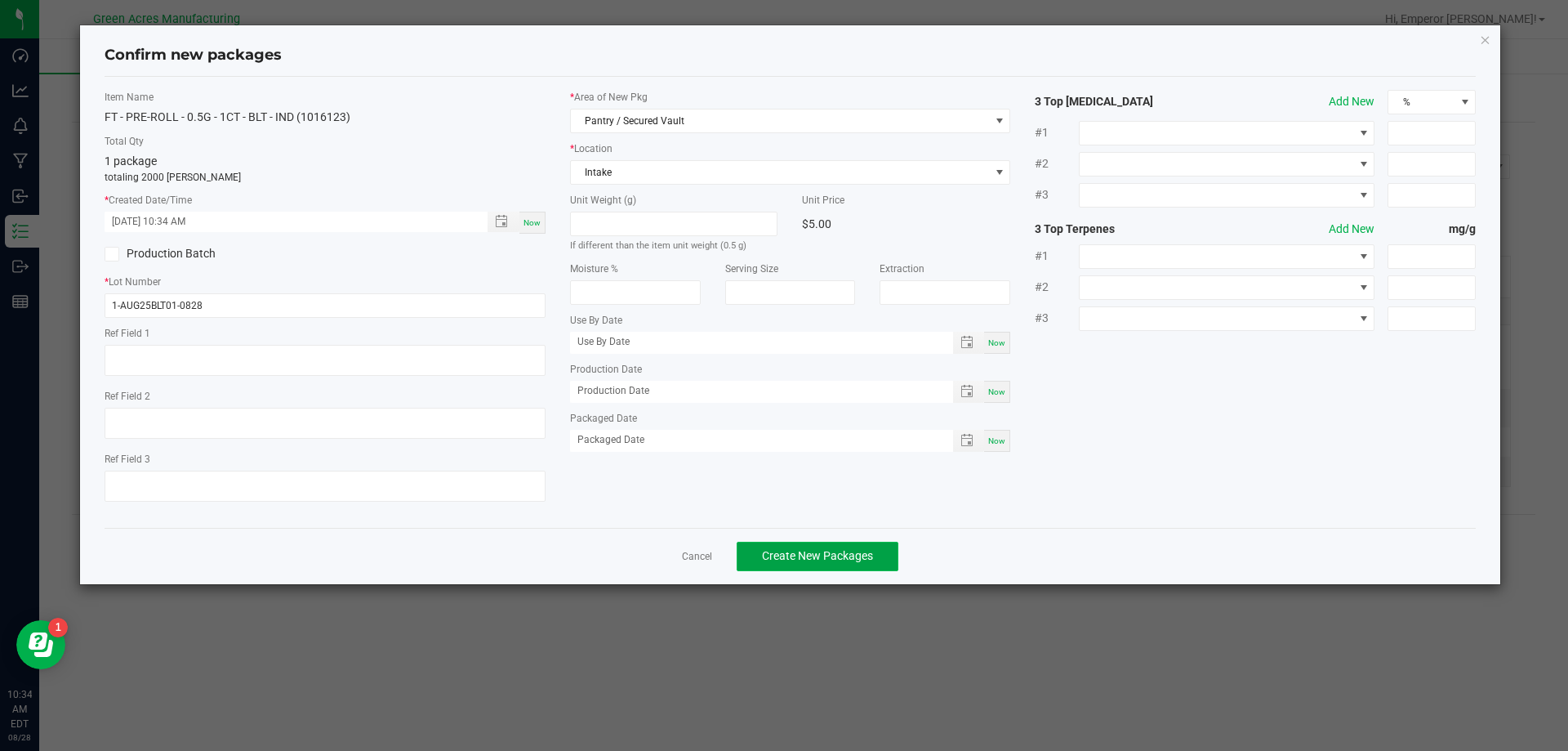
click at [819, 548] on button "Create New Packages" at bounding box center [817, 557] width 162 height 30
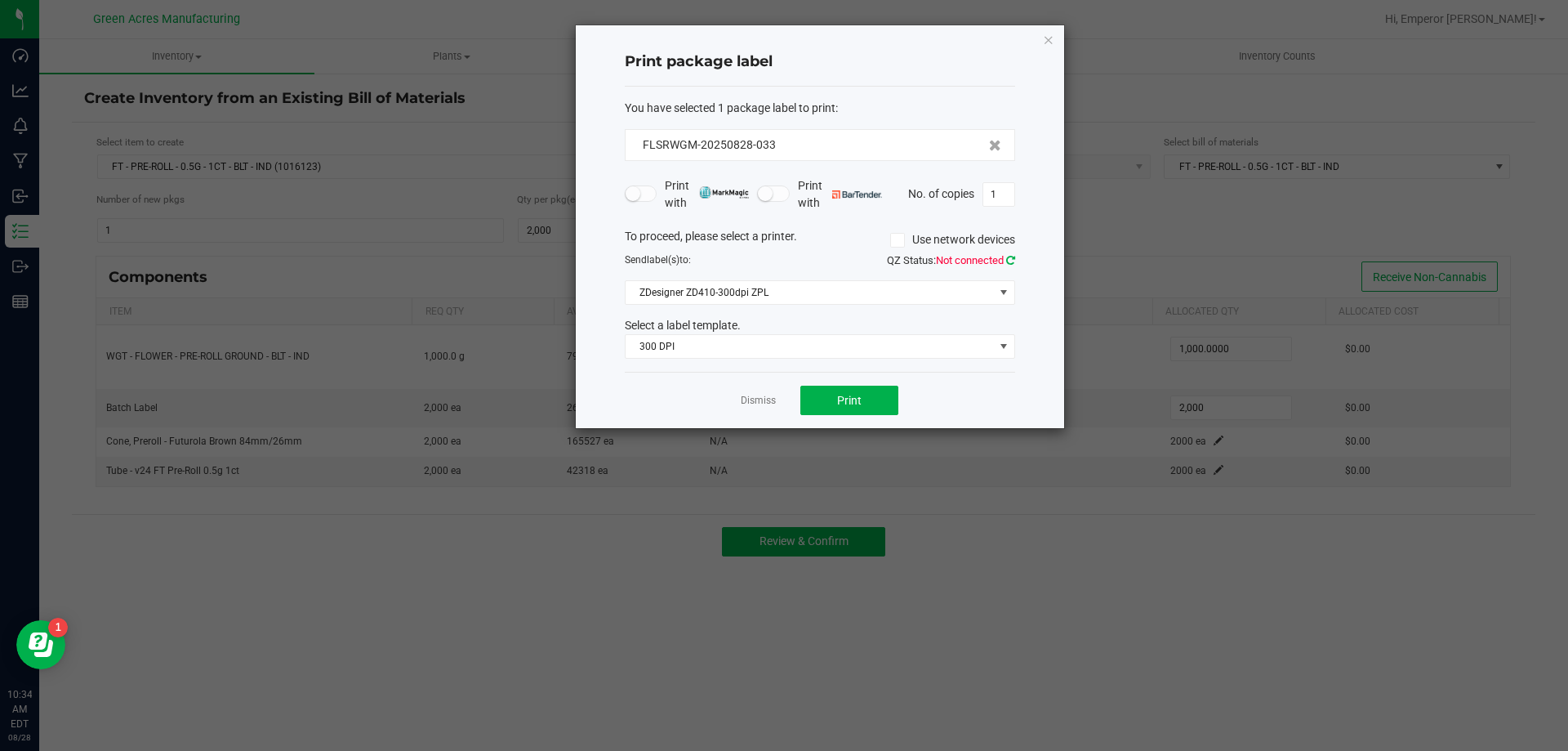
click at [1008, 259] on icon at bounding box center [1010, 260] width 9 height 11
click at [1009, 190] on input "1" at bounding box center [998, 194] width 31 height 23
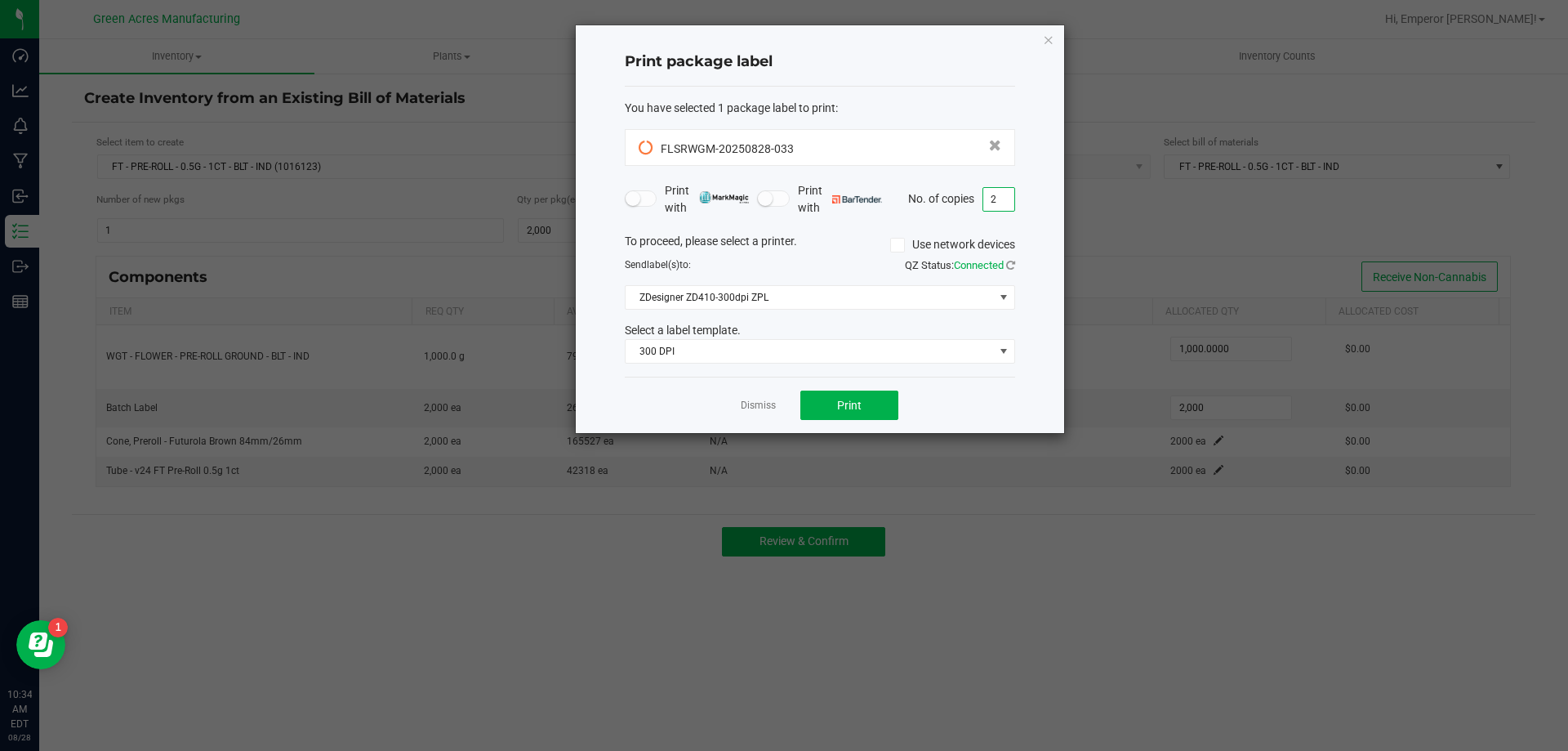
type input "2"
click at [871, 404] on button "Print" at bounding box center [849, 406] width 98 height 30
click at [762, 399] on link "Dismiss" at bounding box center [758, 406] width 35 height 14
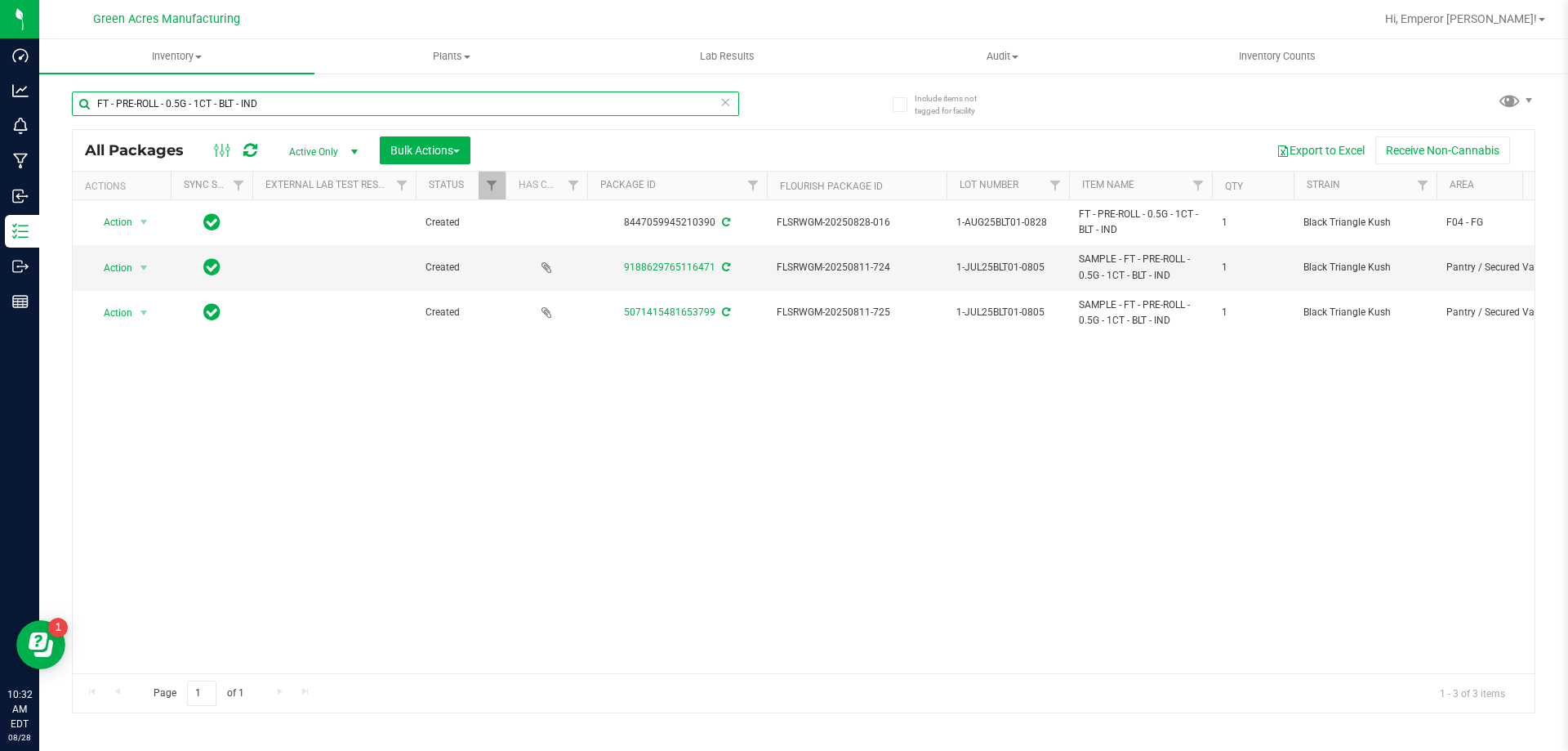
click at [286, 102] on input "FT - PRE-ROLL - 0.5G - 1CT - BLT - IND" at bounding box center [405, 103] width 667 height 25
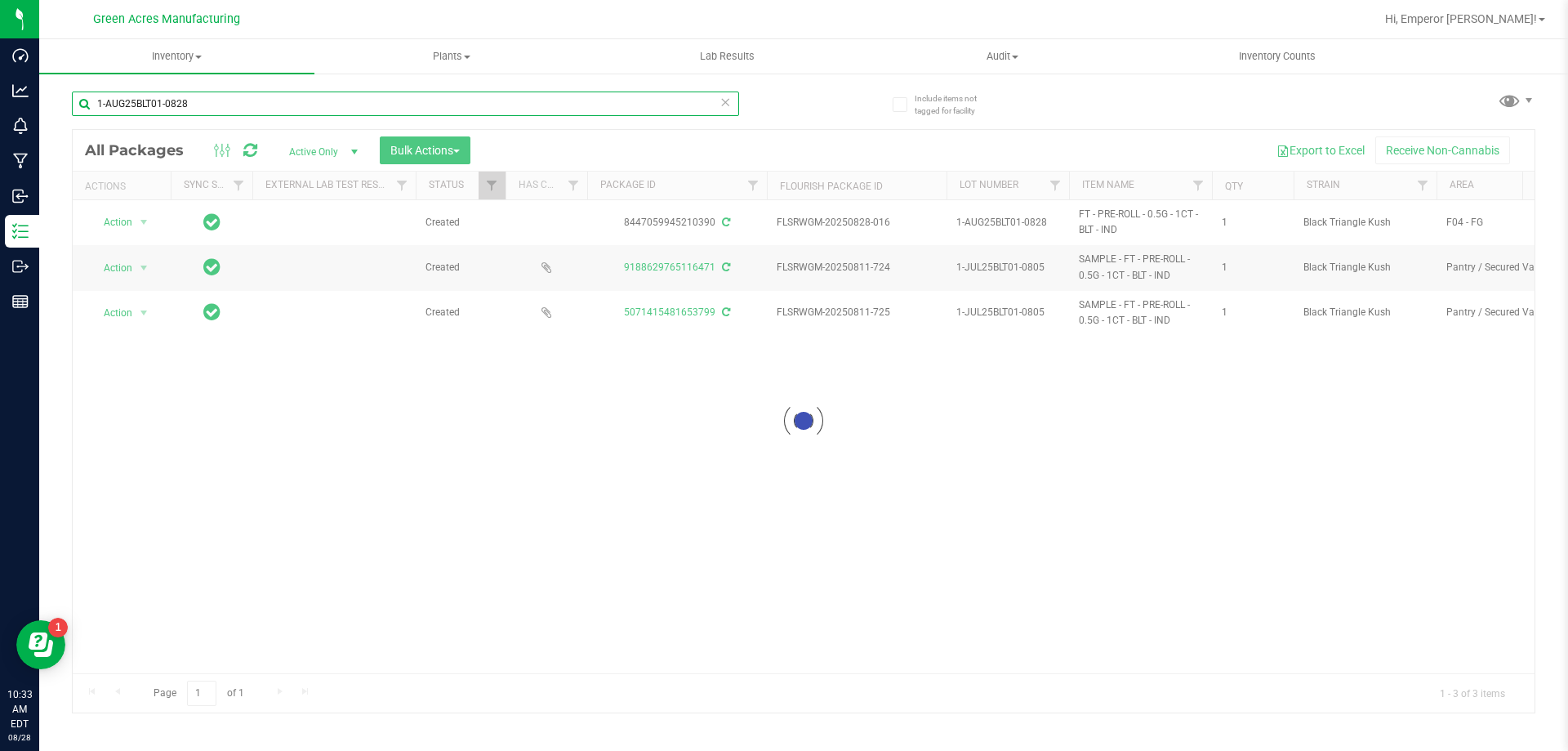
type input "1-AUG25BLT01-0828"
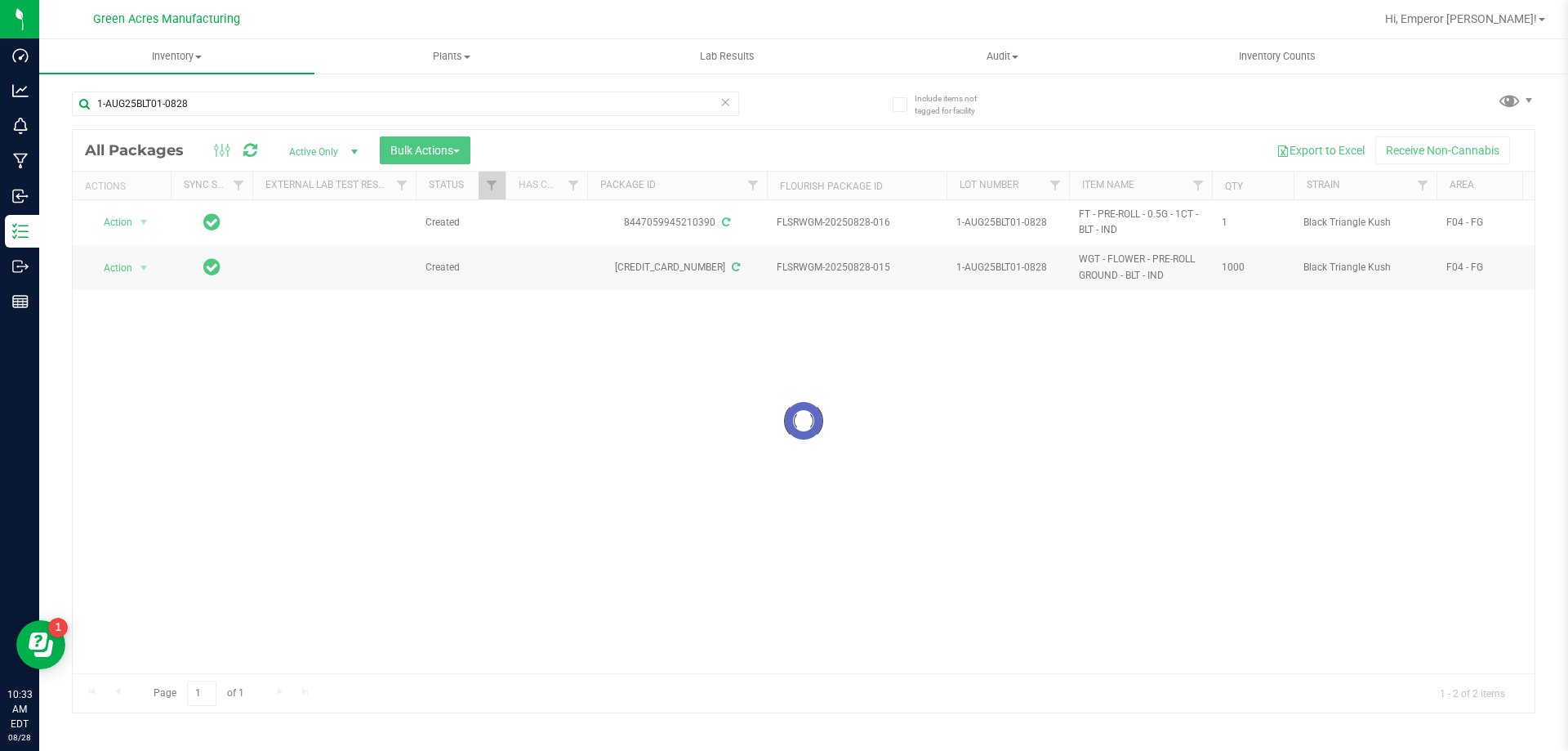
click at [1054, 478] on div at bounding box center [803, 422] width 1462 height 583
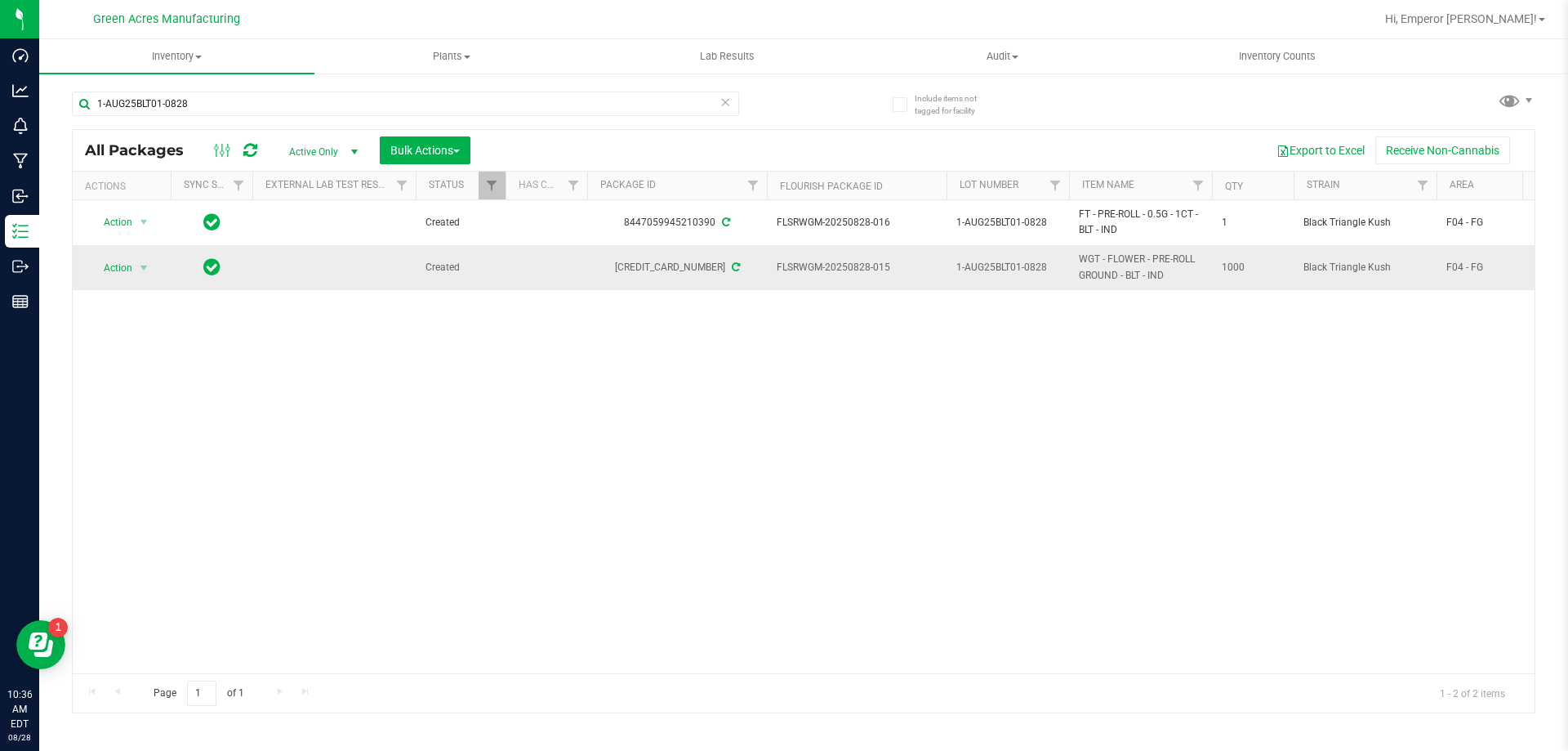
drag, startPoint x: 888, startPoint y: 268, endPoint x: 766, endPoint y: 260, distance: 122.3
copy tr "FLSRWGM-20250828-015"
click at [816, 363] on div "Action Action Adjust qty Create package Edit attributes Global inventory Locate…" at bounding box center [803, 437] width 1462 height 473
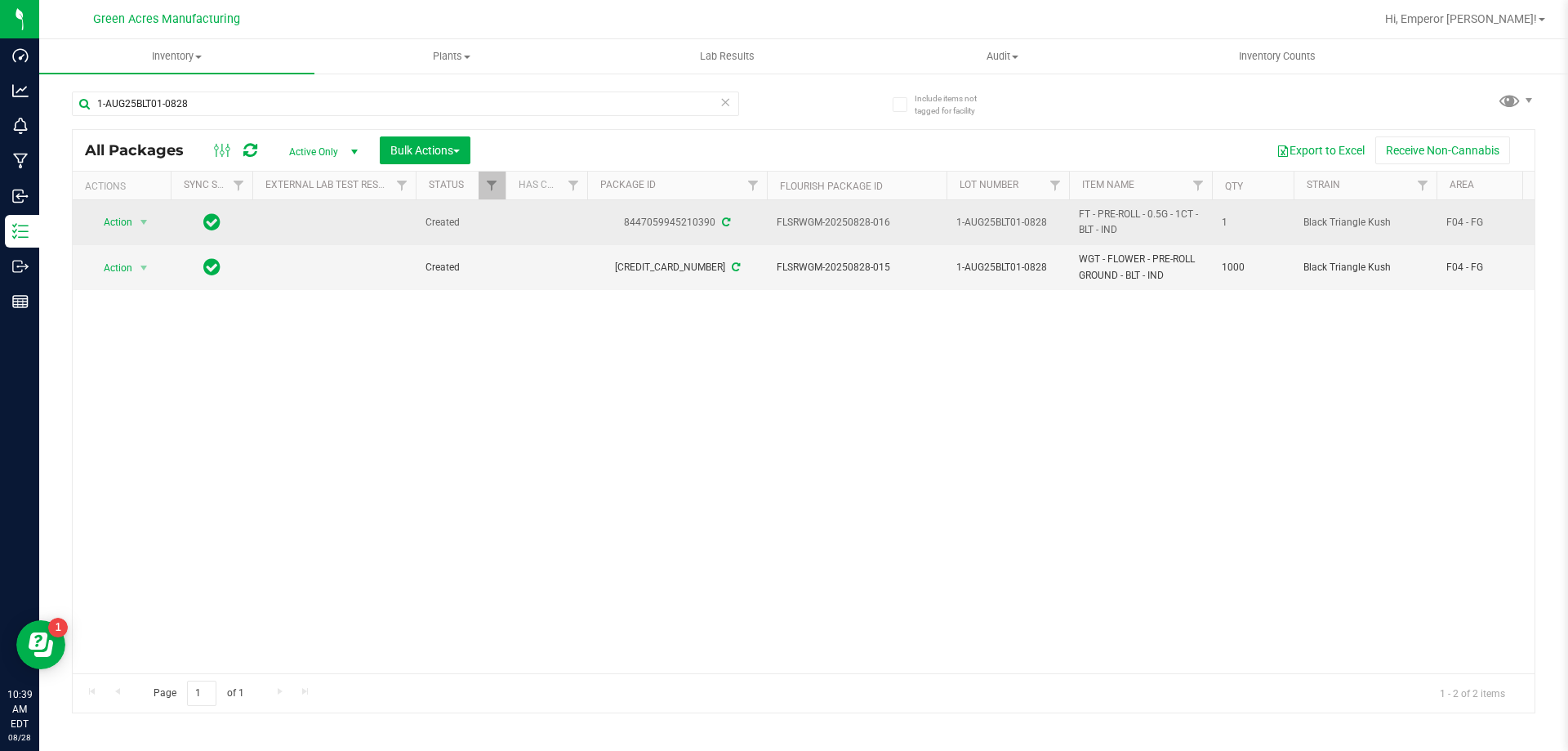
drag, startPoint x: 888, startPoint y: 223, endPoint x: 734, endPoint y: 227, distance: 154.1
copy tr "FLSRWGM-20250828-016"
click at [144, 220] on span "select" at bounding box center [143, 222] width 13 height 13
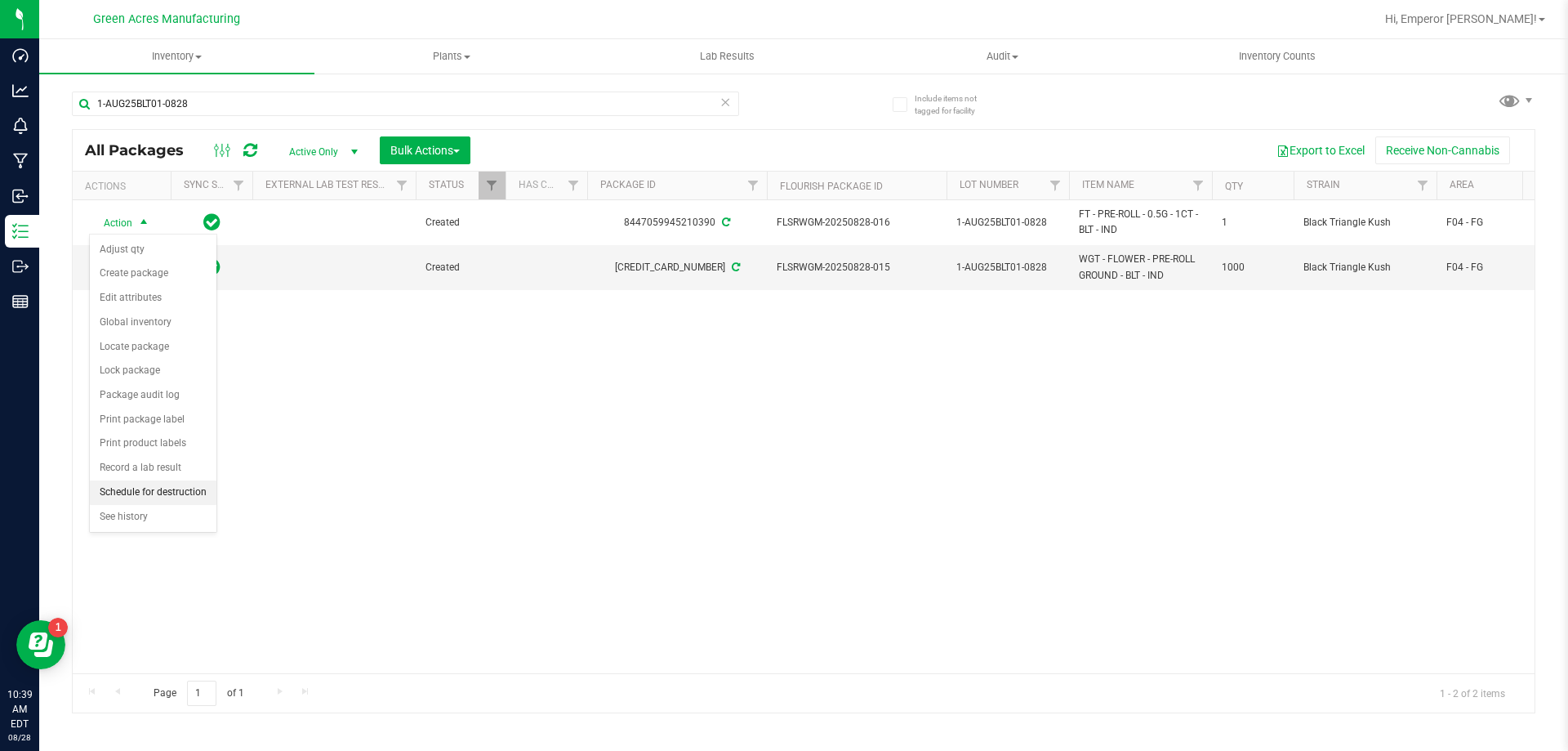
click at [141, 494] on li "Schedule for destruction" at bounding box center [152, 492] width 126 height 25
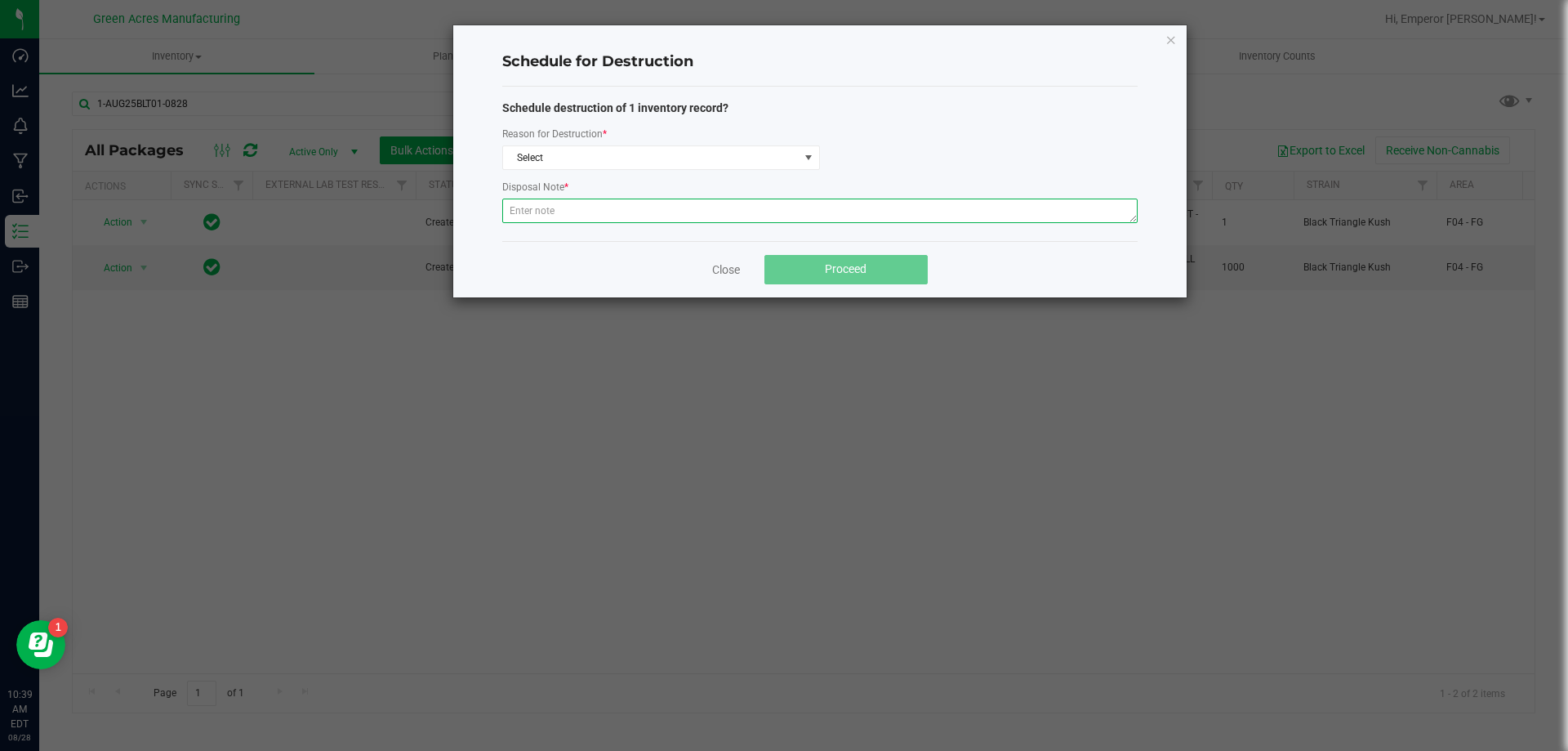
click at [542, 219] on textarea at bounding box center [819, 211] width 635 height 25
paste textarea "WASTE FROM ROLLMASTER PRODUCTION/PACKING PROCESS"
type textarea "WASTE FROM ROLLMASTER PRODUCTION/PACKING PROCESS"
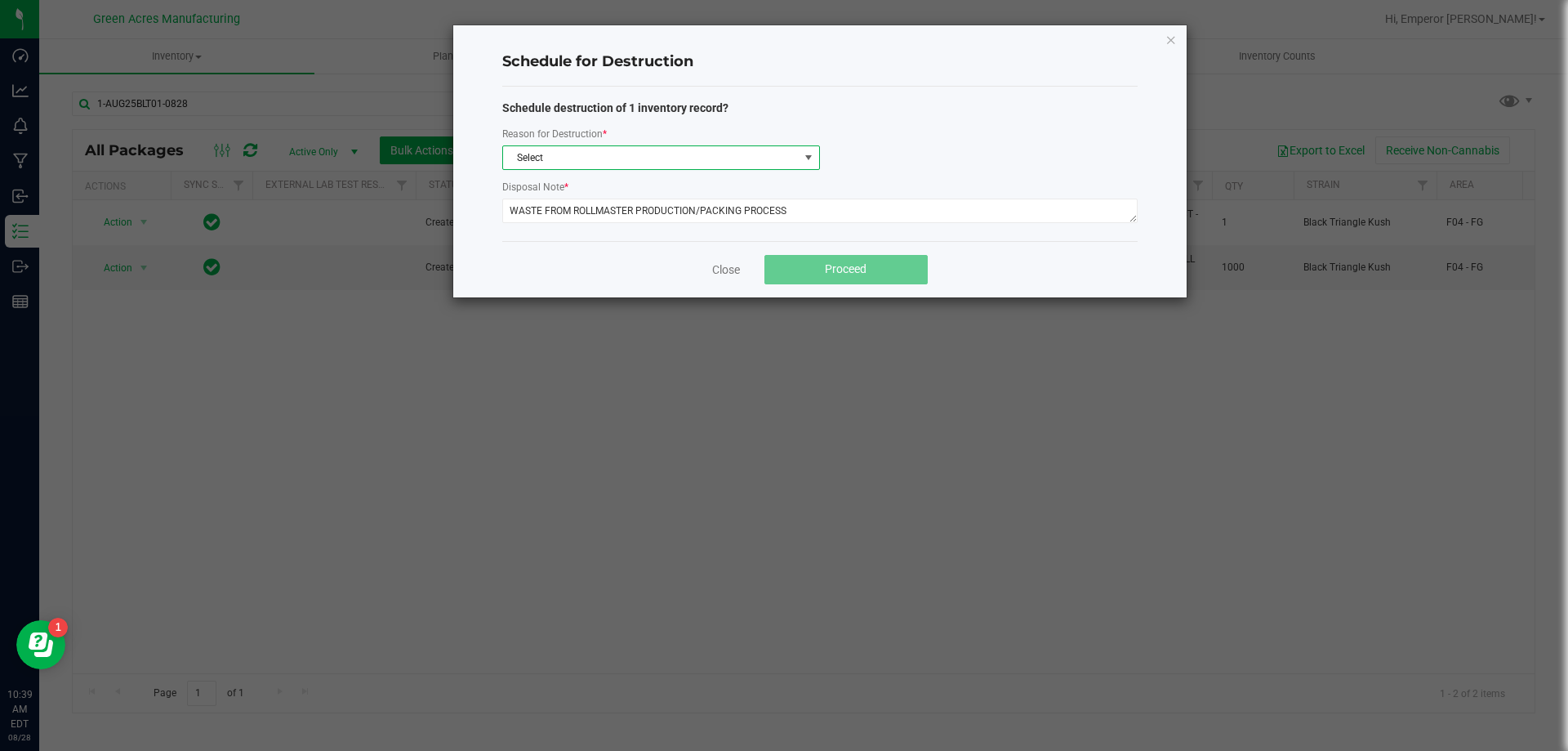
click at [548, 158] on span "Select" at bounding box center [650, 157] width 295 height 23
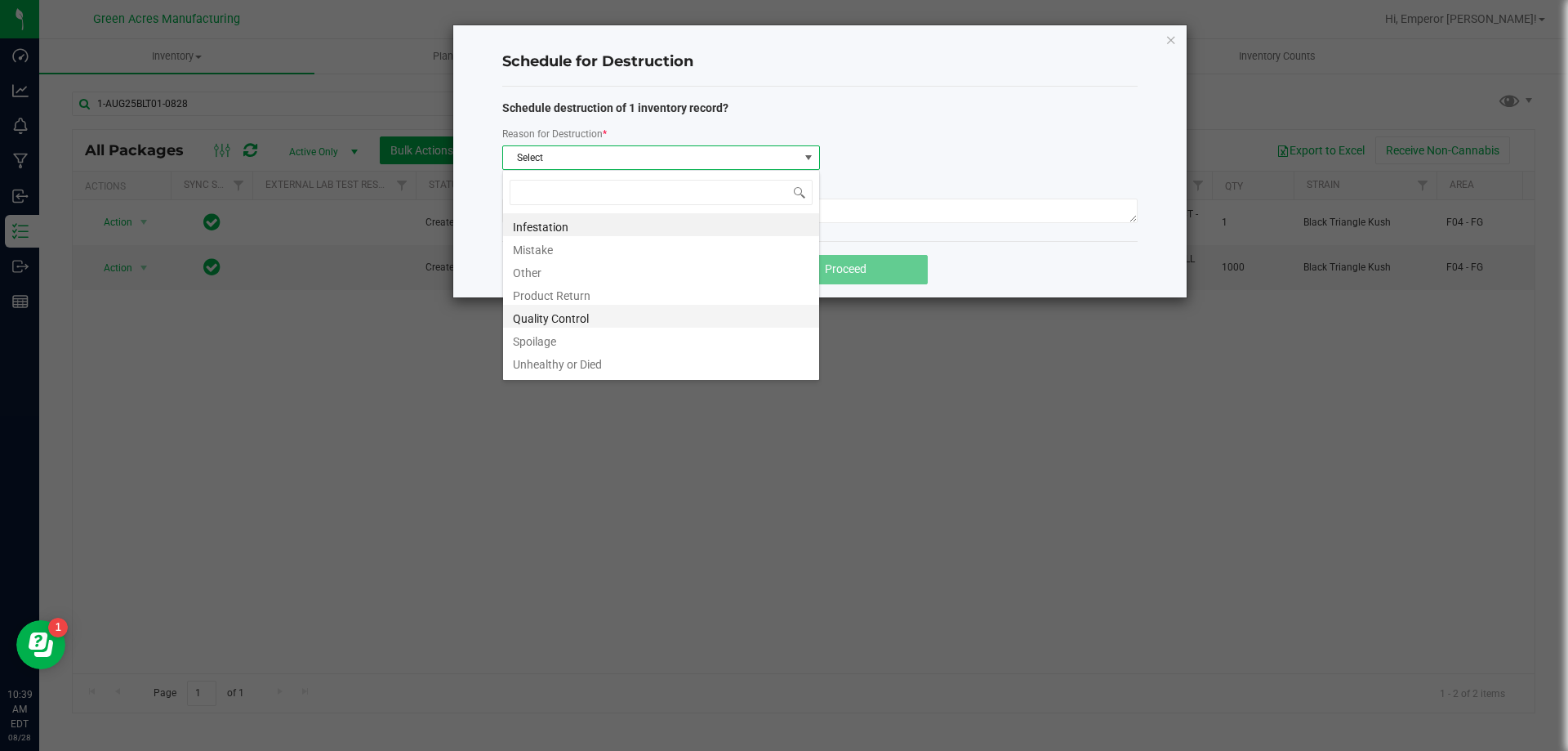
scroll to position [20, 0]
click at [525, 363] on li "Waste" at bounding box center [661, 365] width 316 height 23
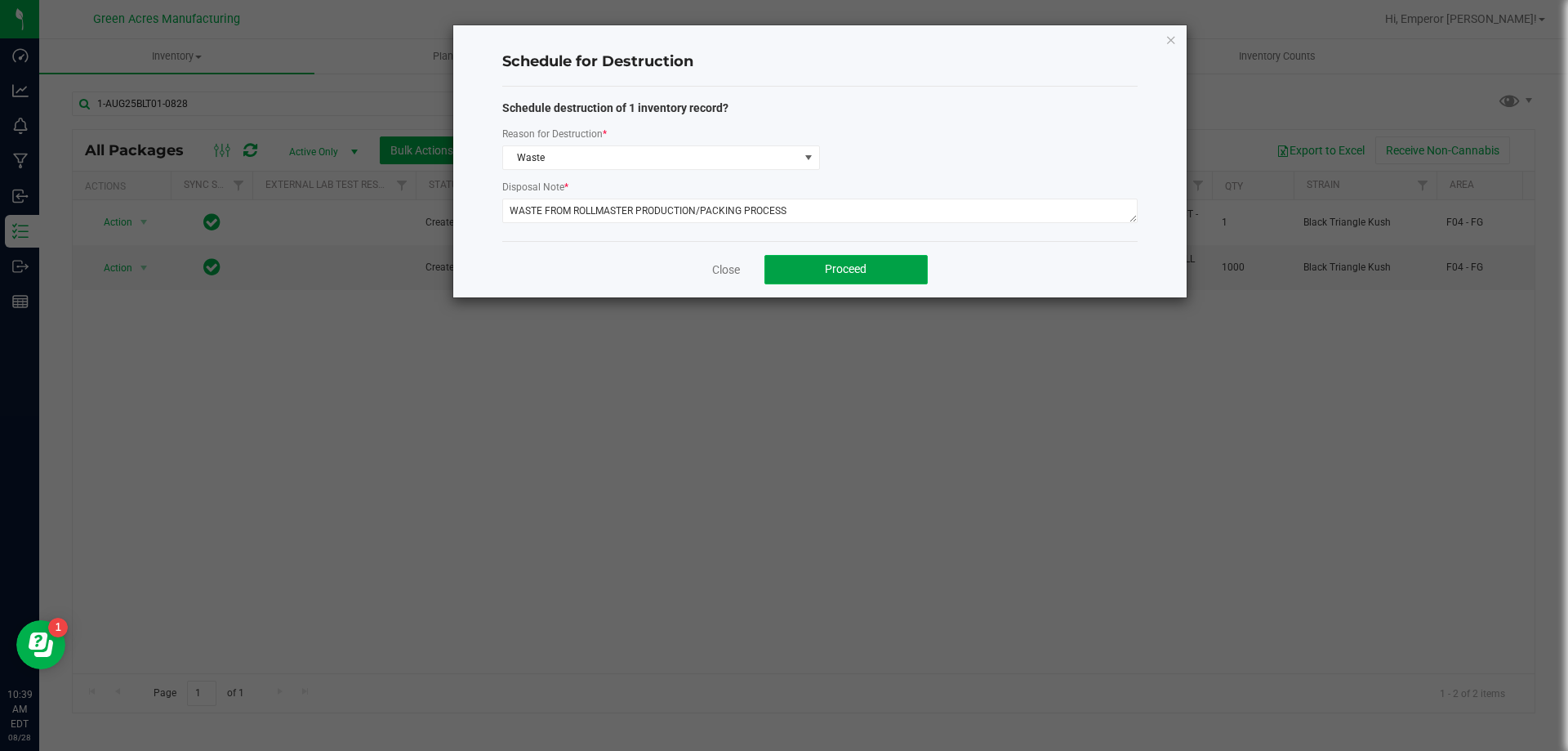
click at [812, 263] on button "Proceed" at bounding box center [846, 270] width 163 height 30
